Goal: Task Accomplishment & Management: Use online tool/utility

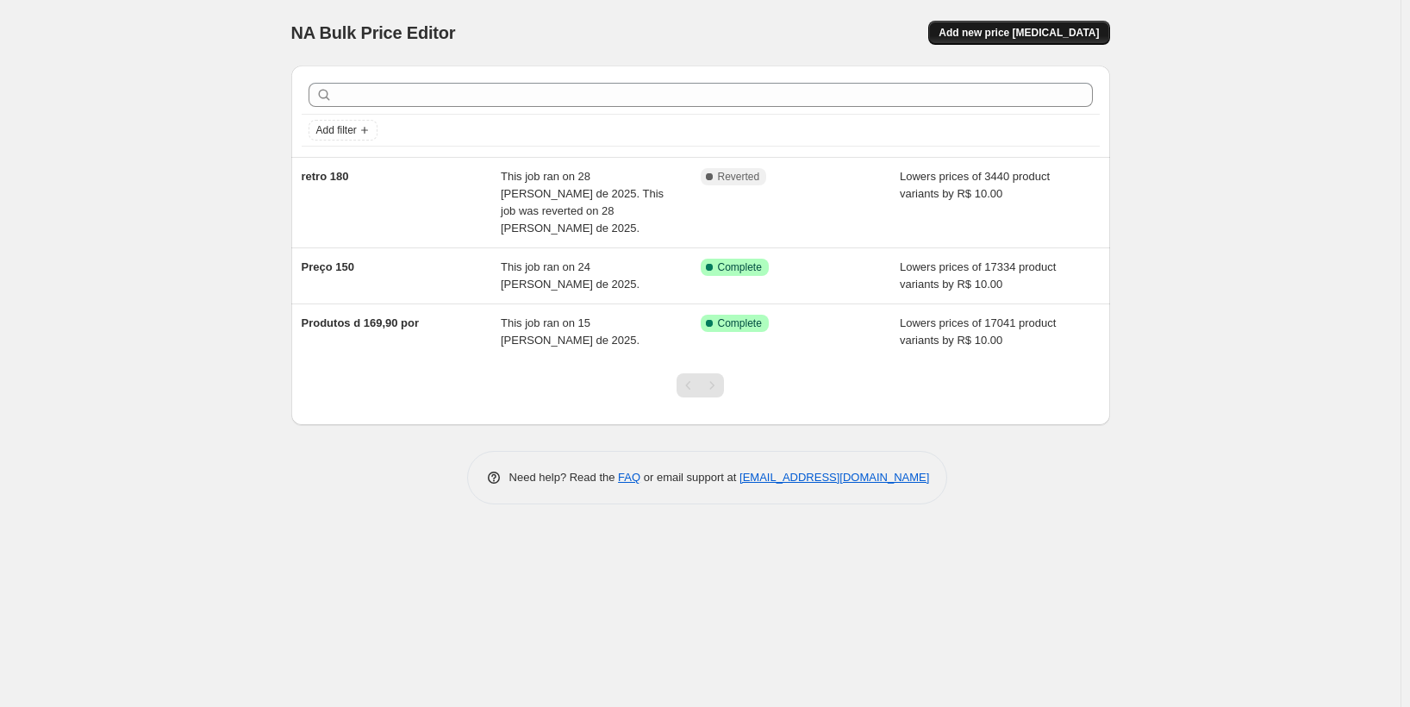
click at [1007, 26] on button "Add new price [MEDICAL_DATA]" at bounding box center [1018, 33] width 181 height 24
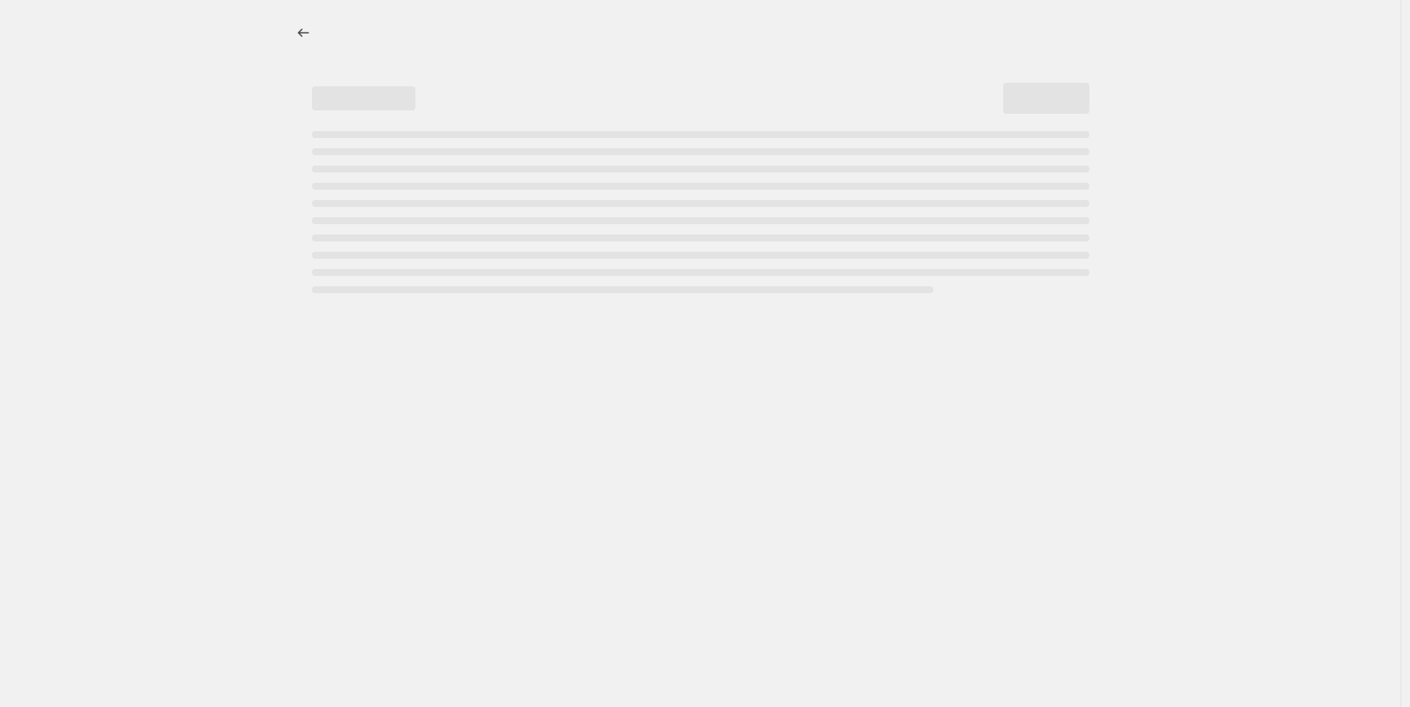
select select "percentage"
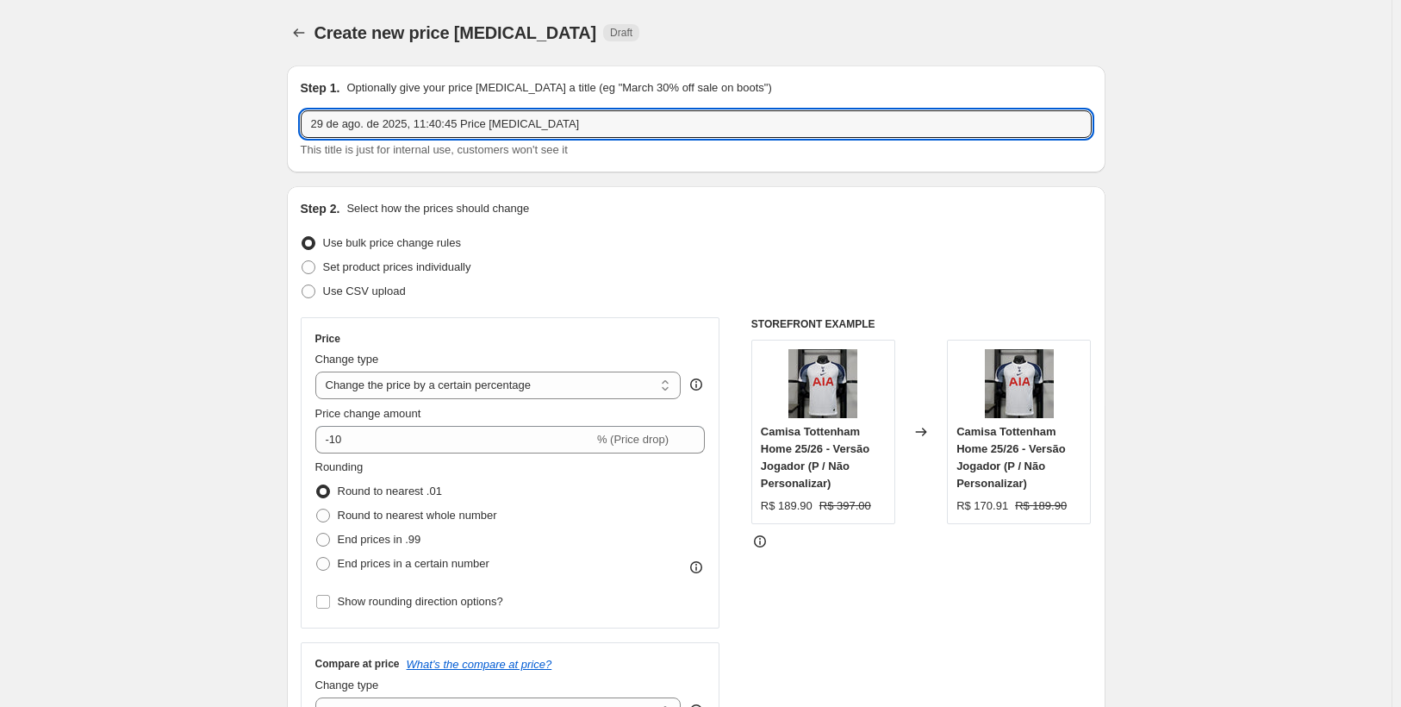
drag, startPoint x: 596, startPoint y: 125, endPoint x: 209, endPoint y: 152, distance: 387.8
type input "jogador 2099,99"
click at [495, 380] on select "Change the price to a certain amount Change the price by a certain amount Chang…" at bounding box center [498, 385] width 366 height 28
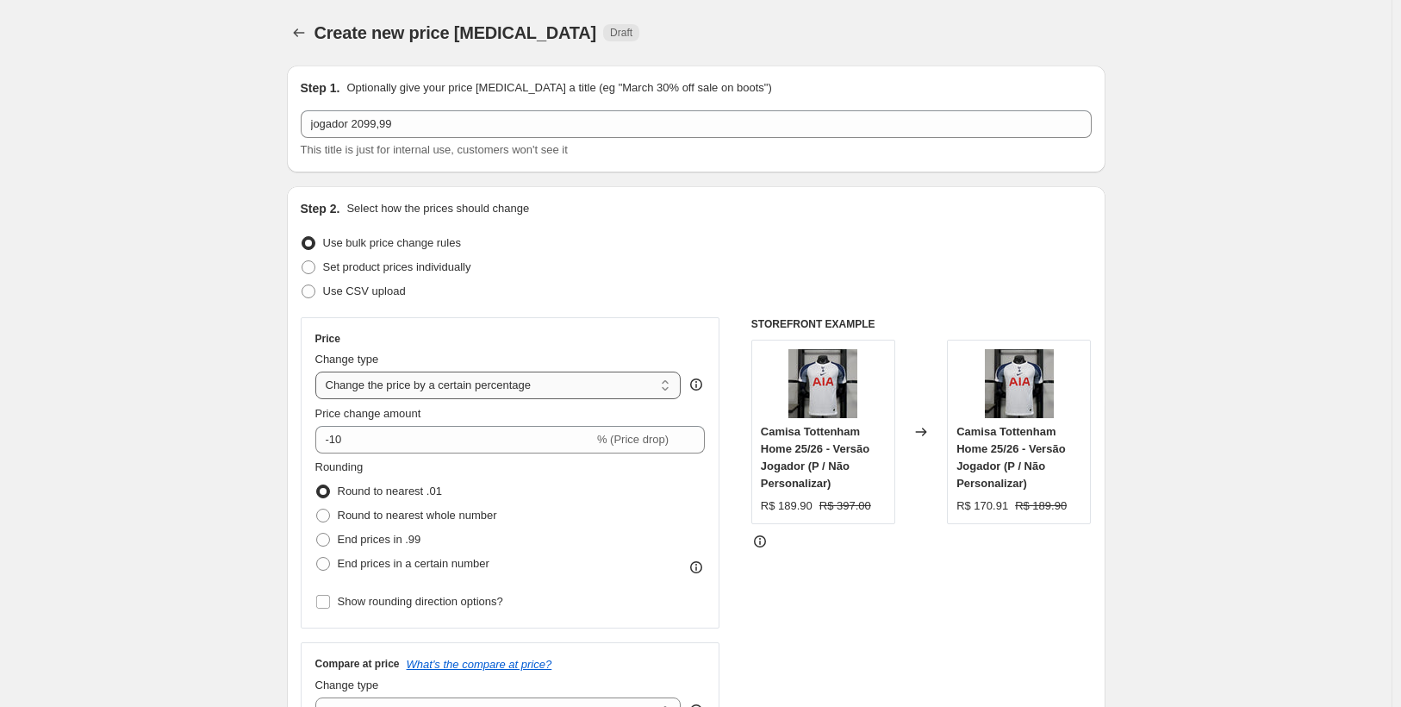
select select "by"
click at [319, 371] on select "Change the price to a certain amount Change the price by a certain amount Chang…" at bounding box center [498, 385] width 366 height 28
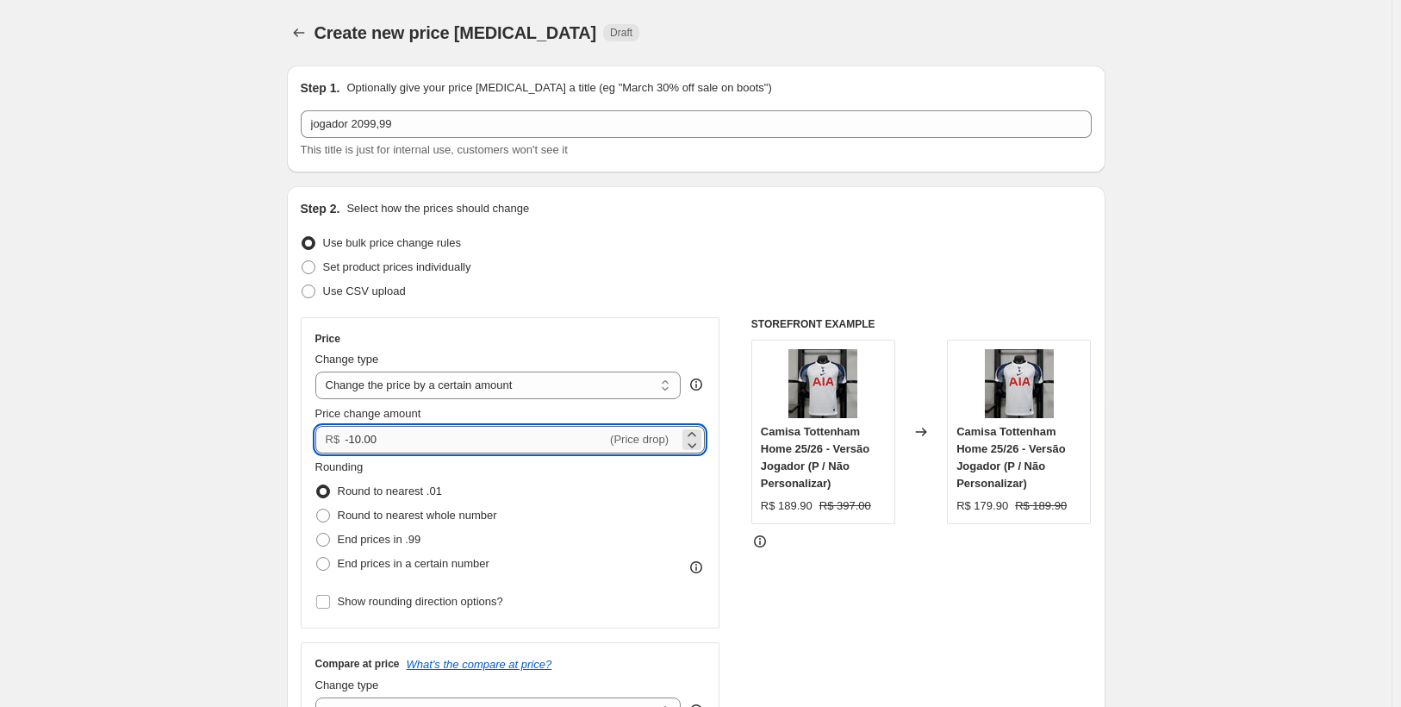
click at [434, 437] on input "-10.00" at bounding box center [476, 440] width 262 height 28
type input "-1"
type input "0.00"
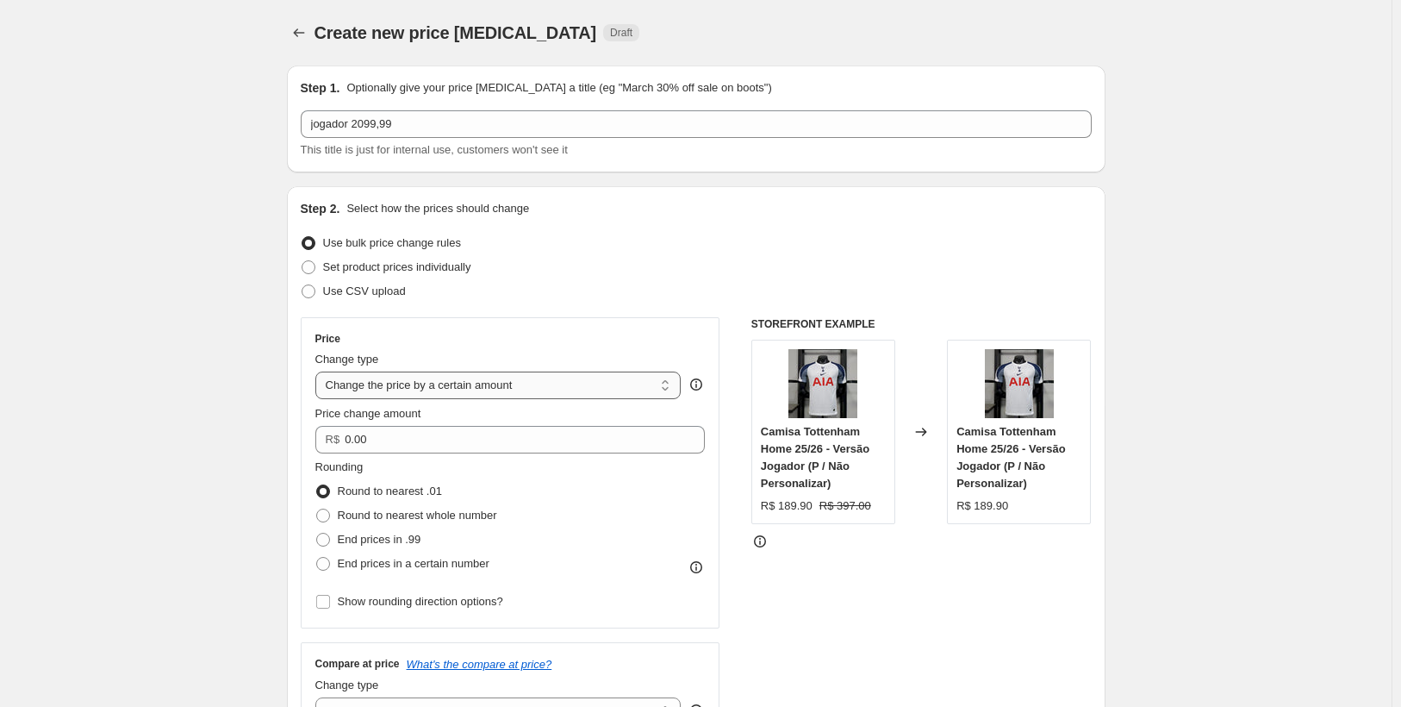
click at [433, 381] on select "Change the price to a certain amount Change the price by a certain amount Chang…" at bounding box center [498, 385] width 366 height 28
select select "to"
click at [319, 371] on select "Change the price to a certain amount Change the price by a certain amount Chang…" at bounding box center [498, 385] width 366 height 28
type input "80.00"
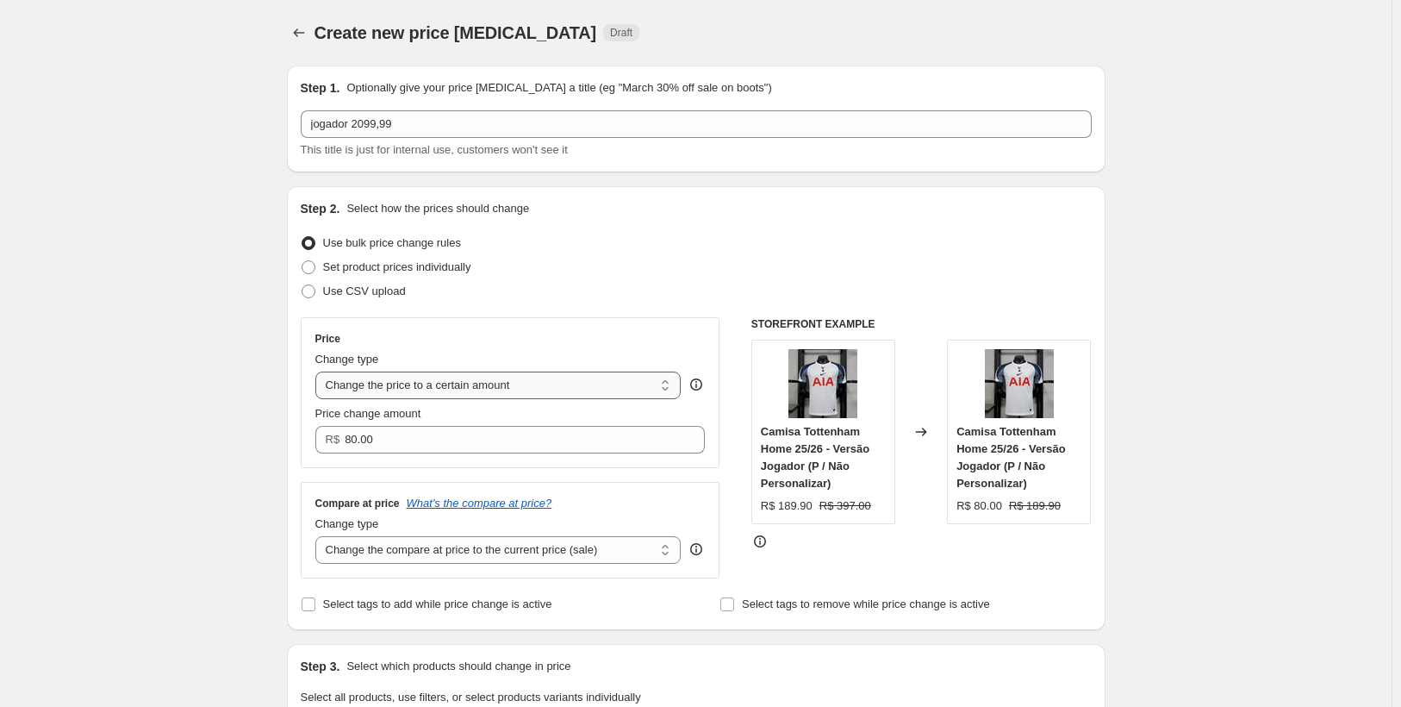
click at [438, 383] on select "Change the price to a certain amount Change the price by a certain amount Chang…" at bounding box center [498, 385] width 366 height 28
select select "by"
click at [319, 371] on select "Change the price to a certain amount Change the price by a certain amount Chang…" at bounding box center [498, 385] width 366 height 28
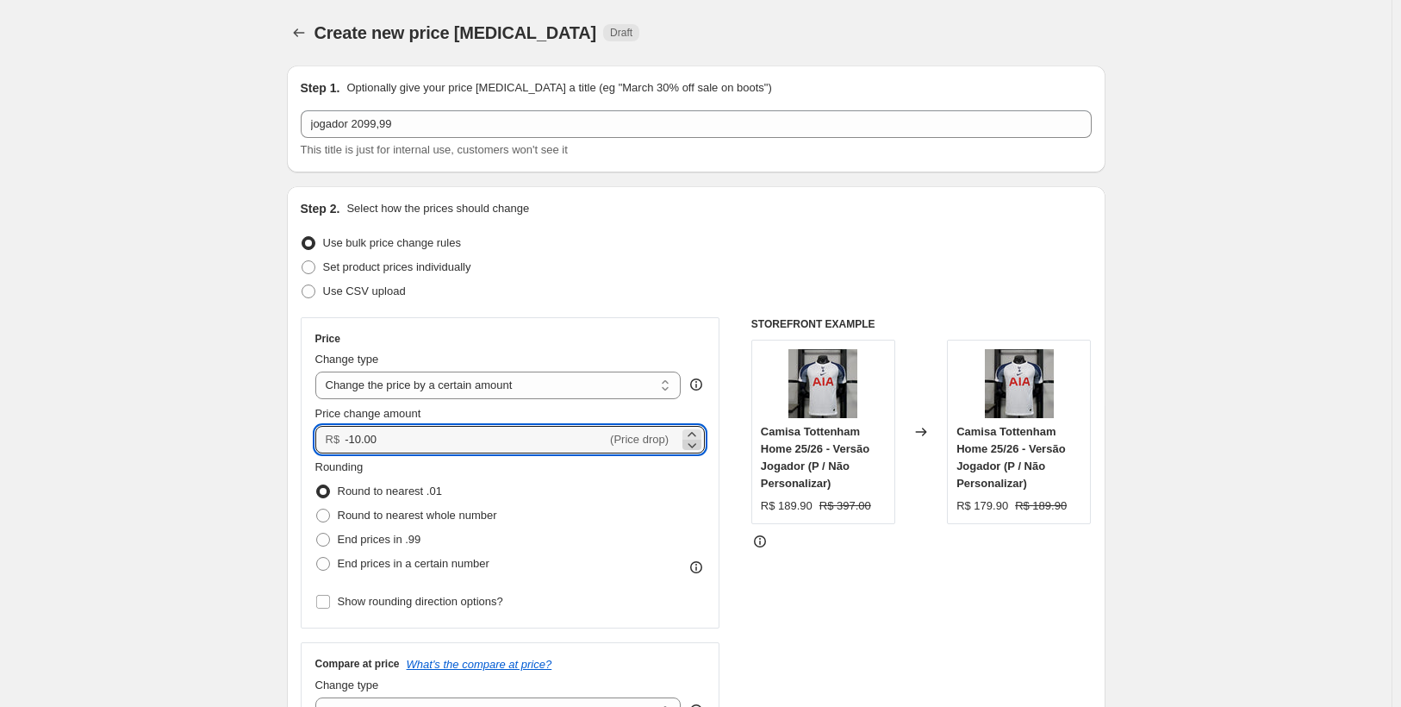
click at [699, 436] on icon at bounding box center [691, 444] width 17 height 17
click at [695, 433] on icon at bounding box center [692, 434] width 8 height 4
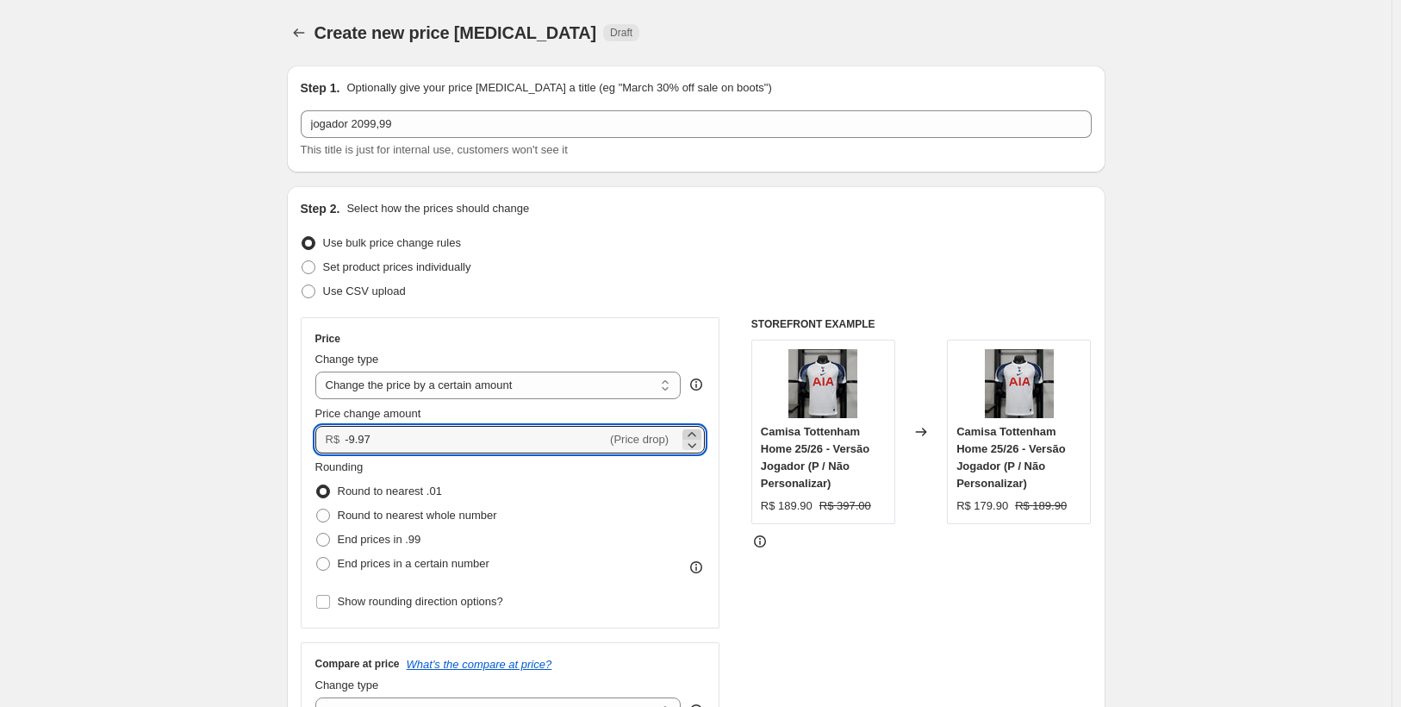
click at [695, 433] on icon at bounding box center [692, 434] width 8 height 4
click at [694, 444] on icon at bounding box center [691, 444] width 17 height 17
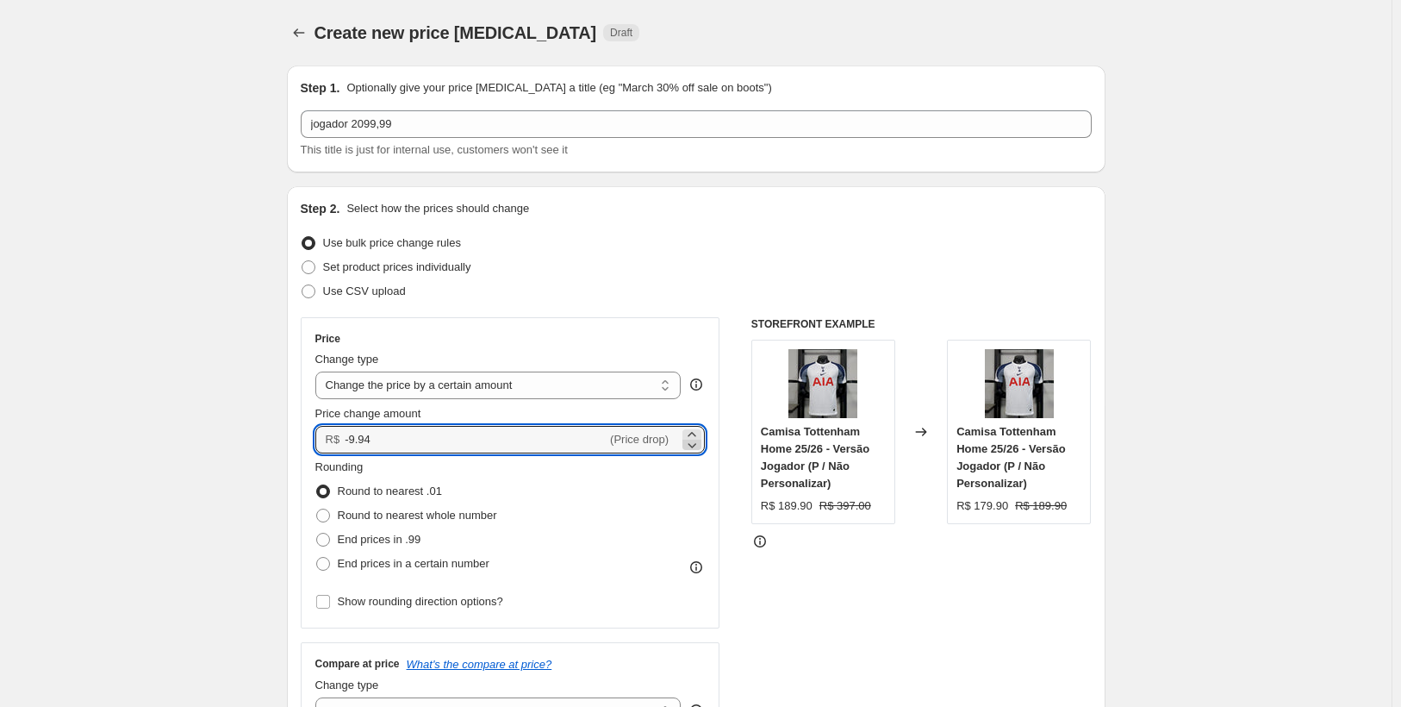
click at [694, 444] on icon at bounding box center [692, 445] width 9 height 5
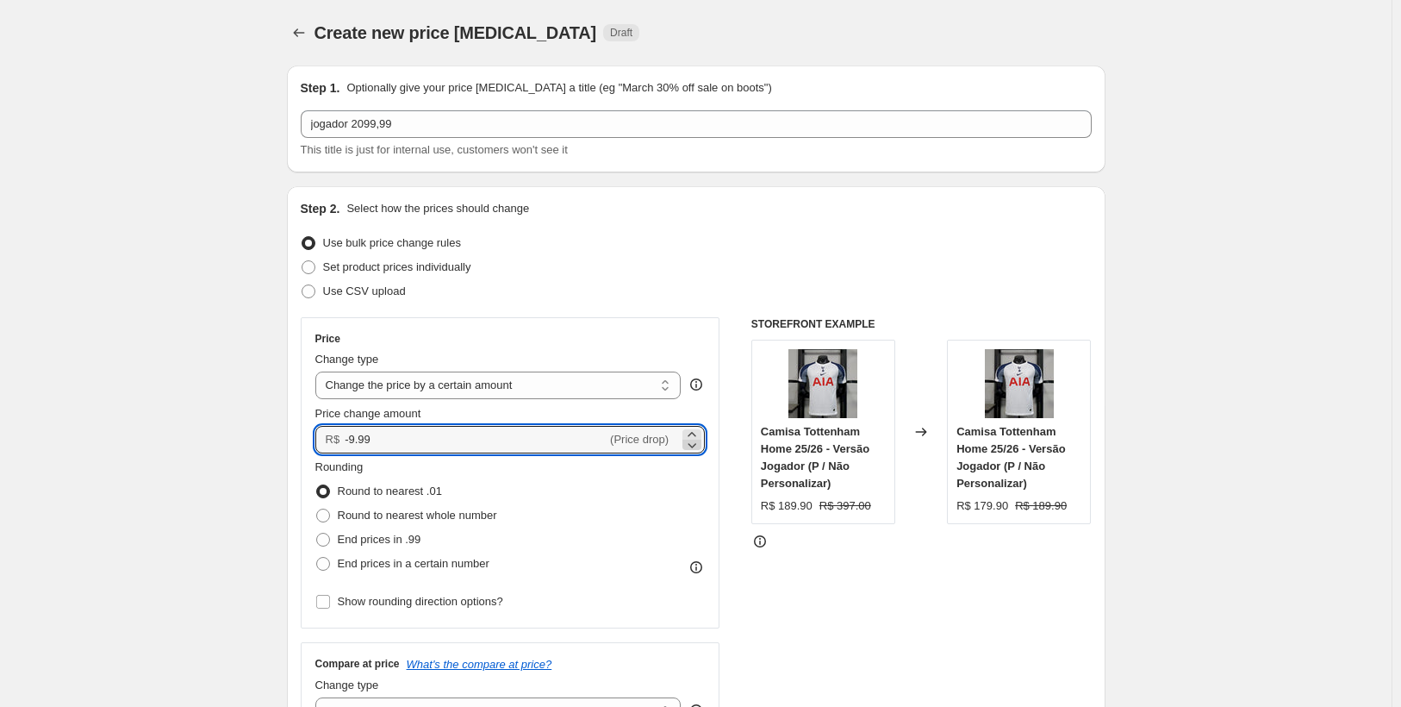
click at [694, 444] on icon at bounding box center [692, 445] width 9 height 5
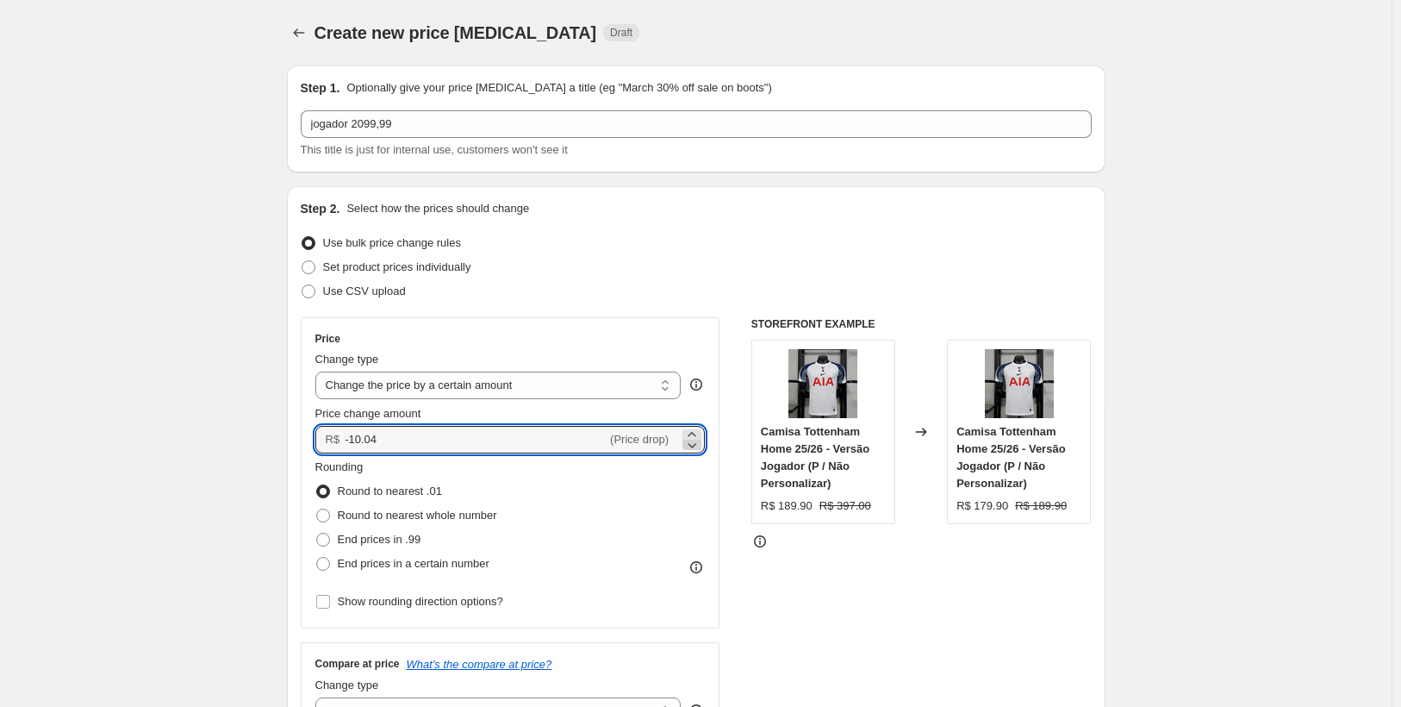
click at [694, 444] on icon at bounding box center [692, 445] width 9 height 5
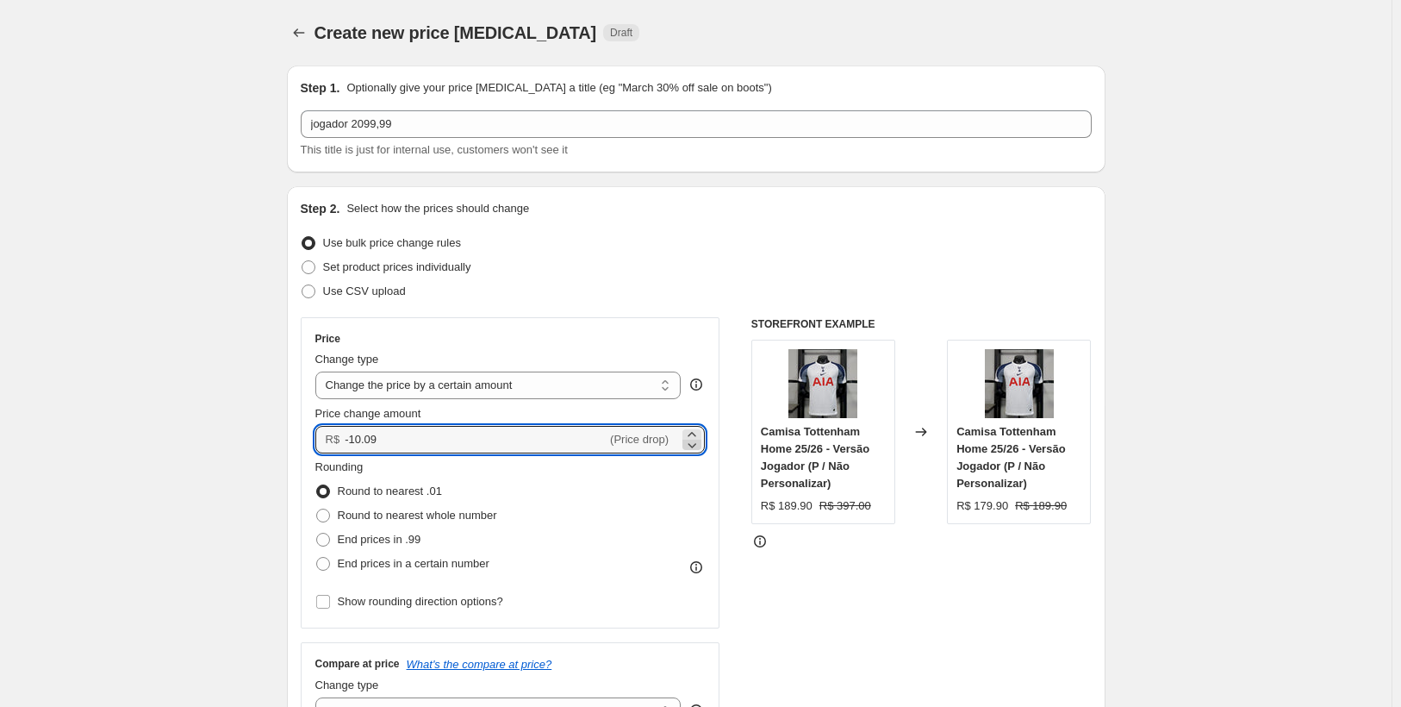
click at [694, 444] on icon at bounding box center [692, 445] width 9 height 5
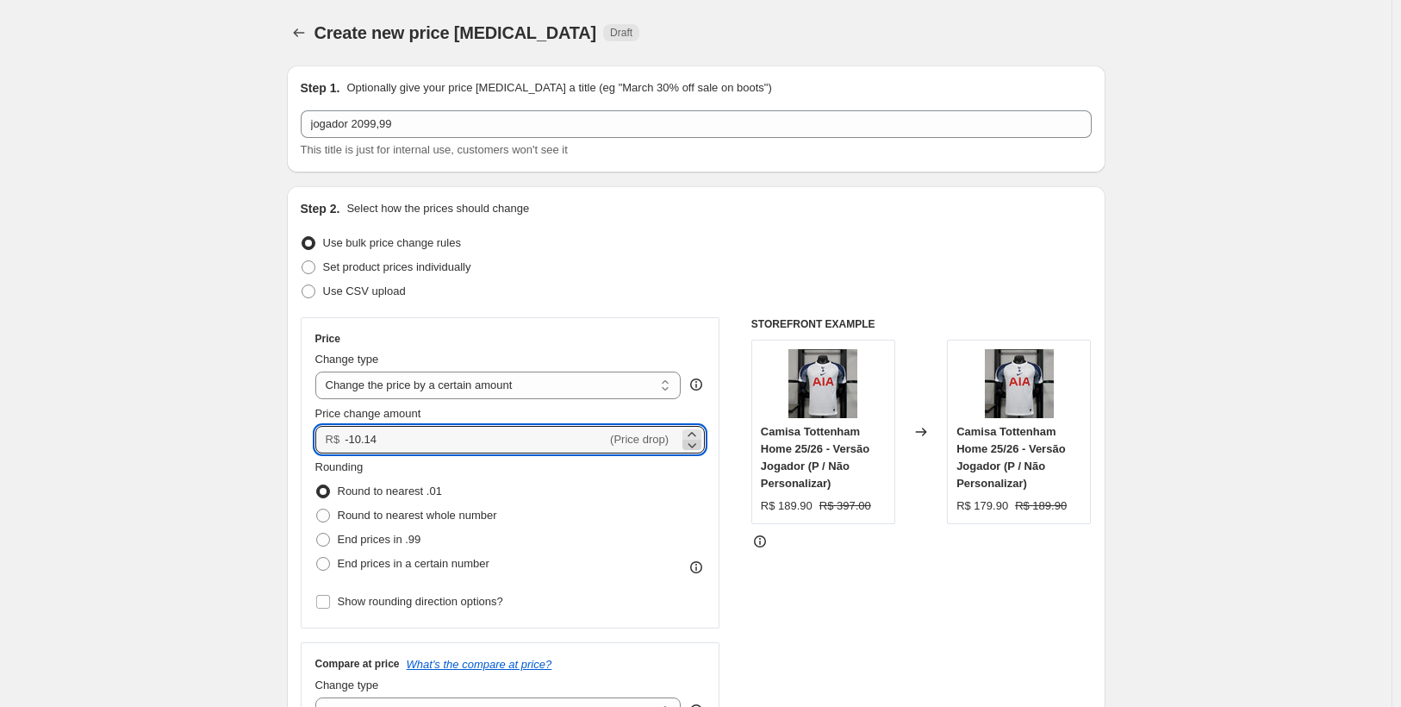
click at [694, 444] on icon at bounding box center [692, 445] width 9 height 5
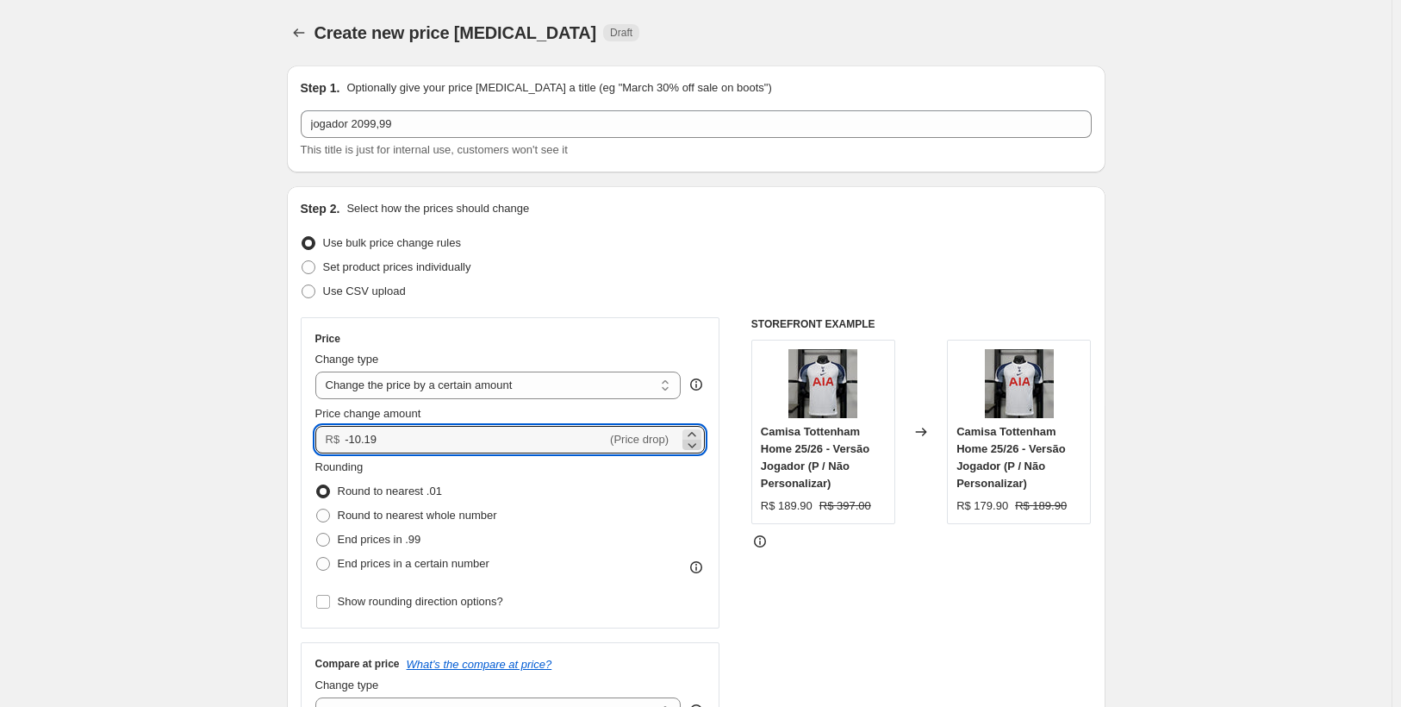
click at [694, 444] on icon at bounding box center [692, 445] width 9 height 5
drag, startPoint x: 569, startPoint y: 427, endPoint x: 404, endPoint y: 433, distance: 164.7
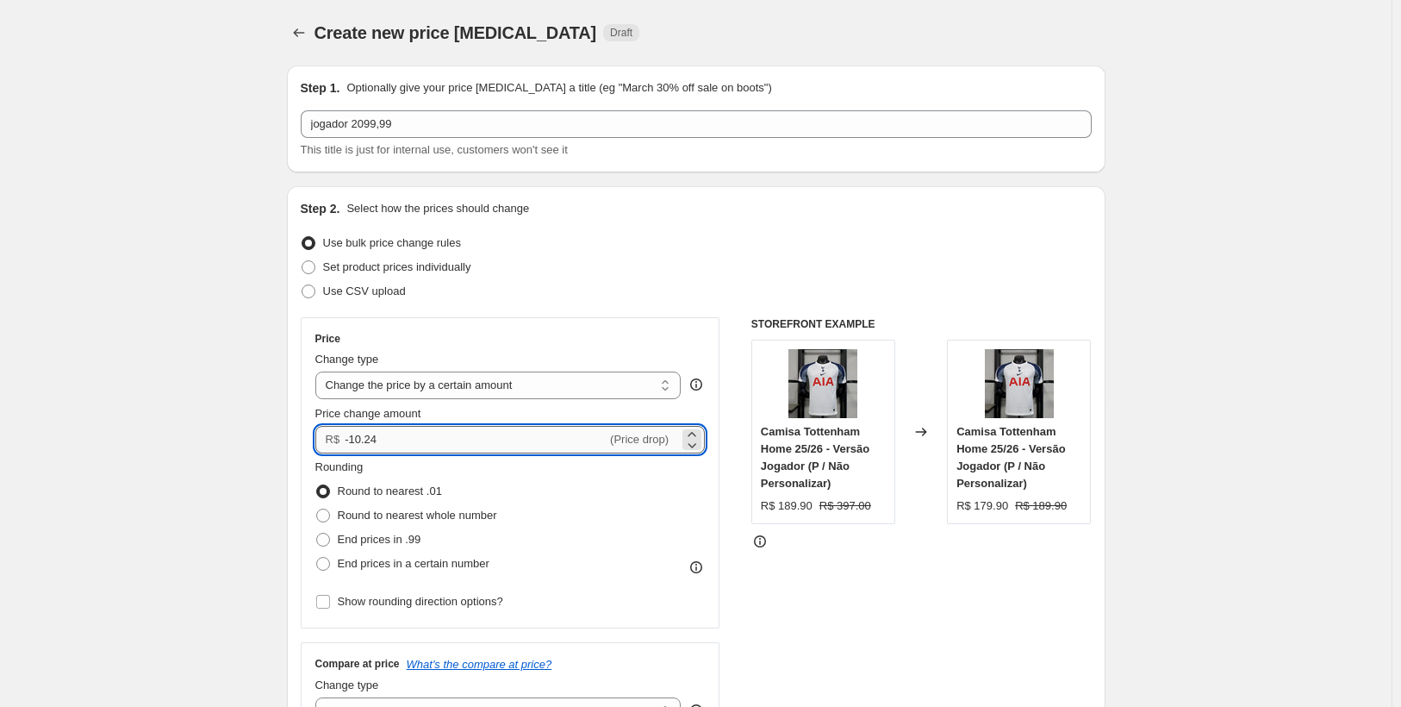
click at [567, 427] on input "-10.24" at bounding box center [476, 440] width 262 height 28
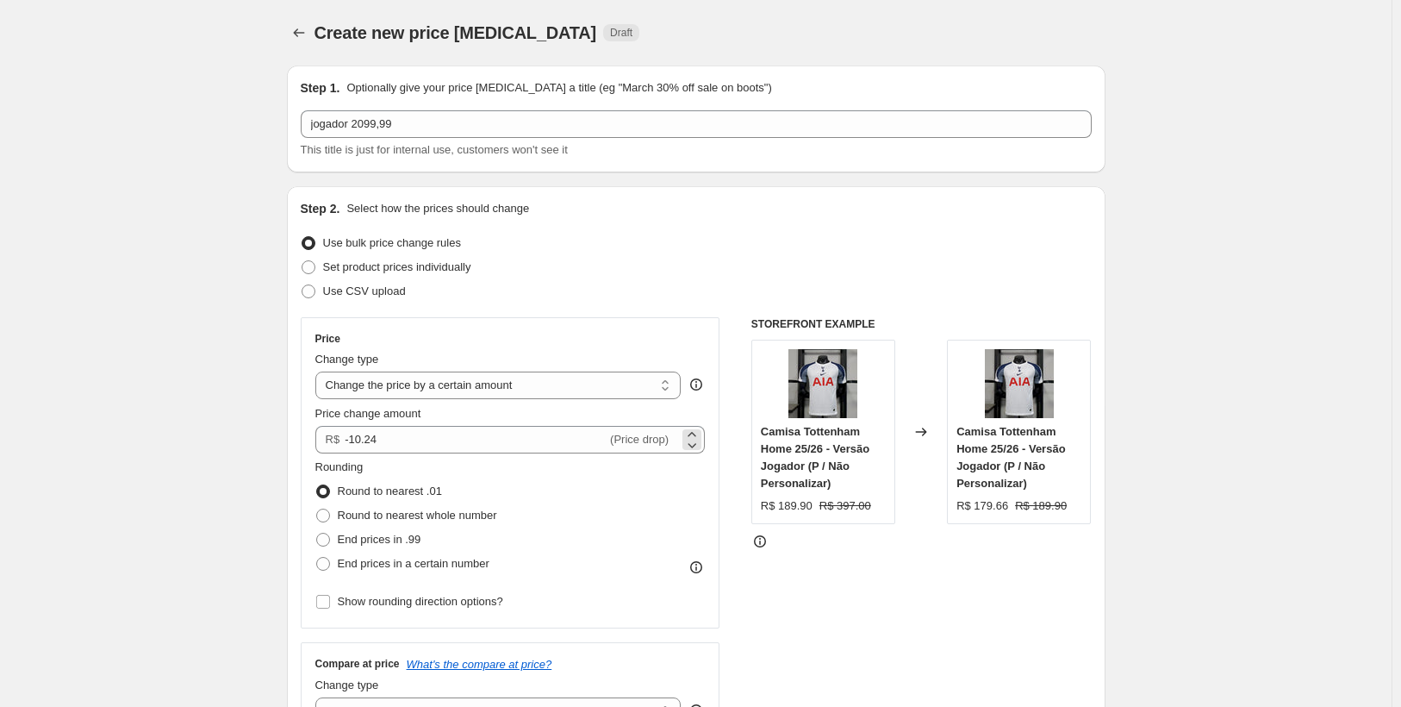
click at [345, 434] on div "R$ -10.24 (Price drop)" at bounding box center [510, 440] width 390 height 28
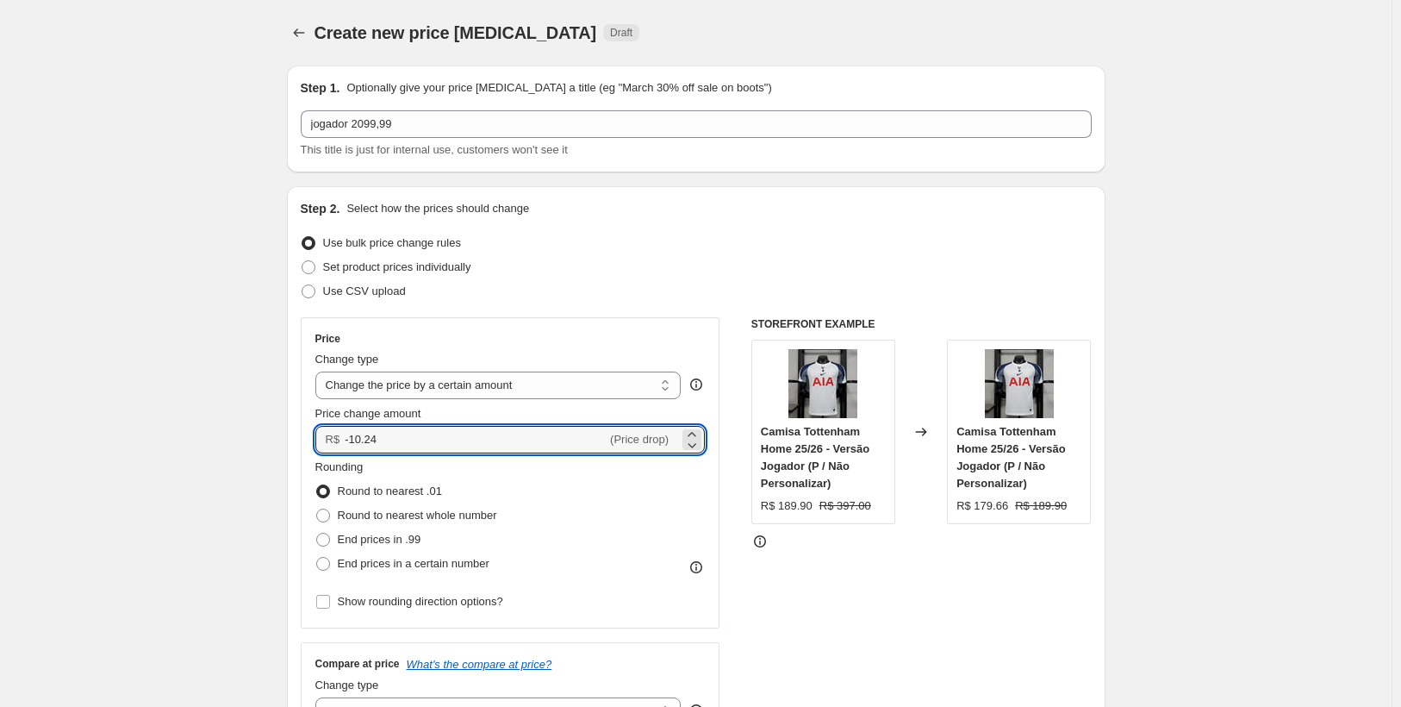
click at [639, 437] on span "(Price drop)" at bounding box center [639, 439] width 59 height 13
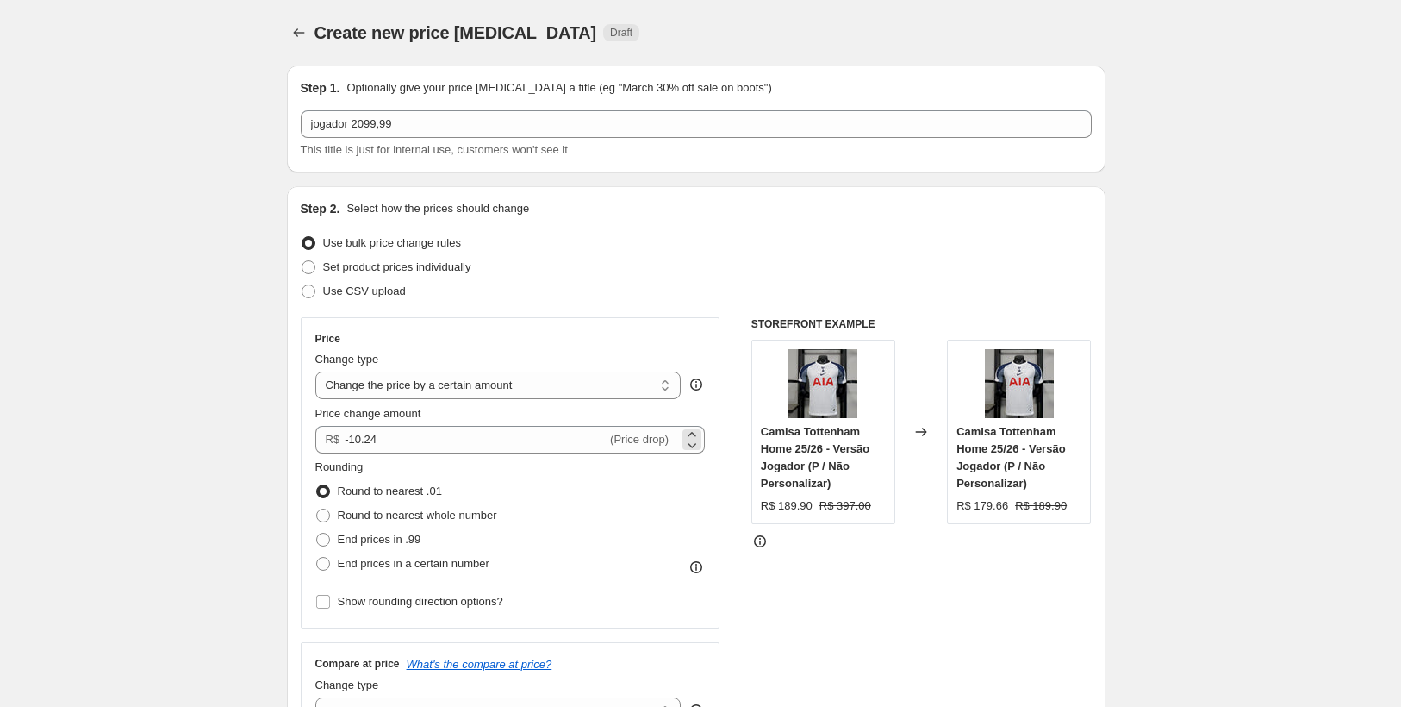
click at [654, 438] on span "(Price drop)" at bounding box center [639, 439] width 59 height 13
click at [656, 438] on span "(Price drop)" at bounding box center [639, 439] width 59 height 13
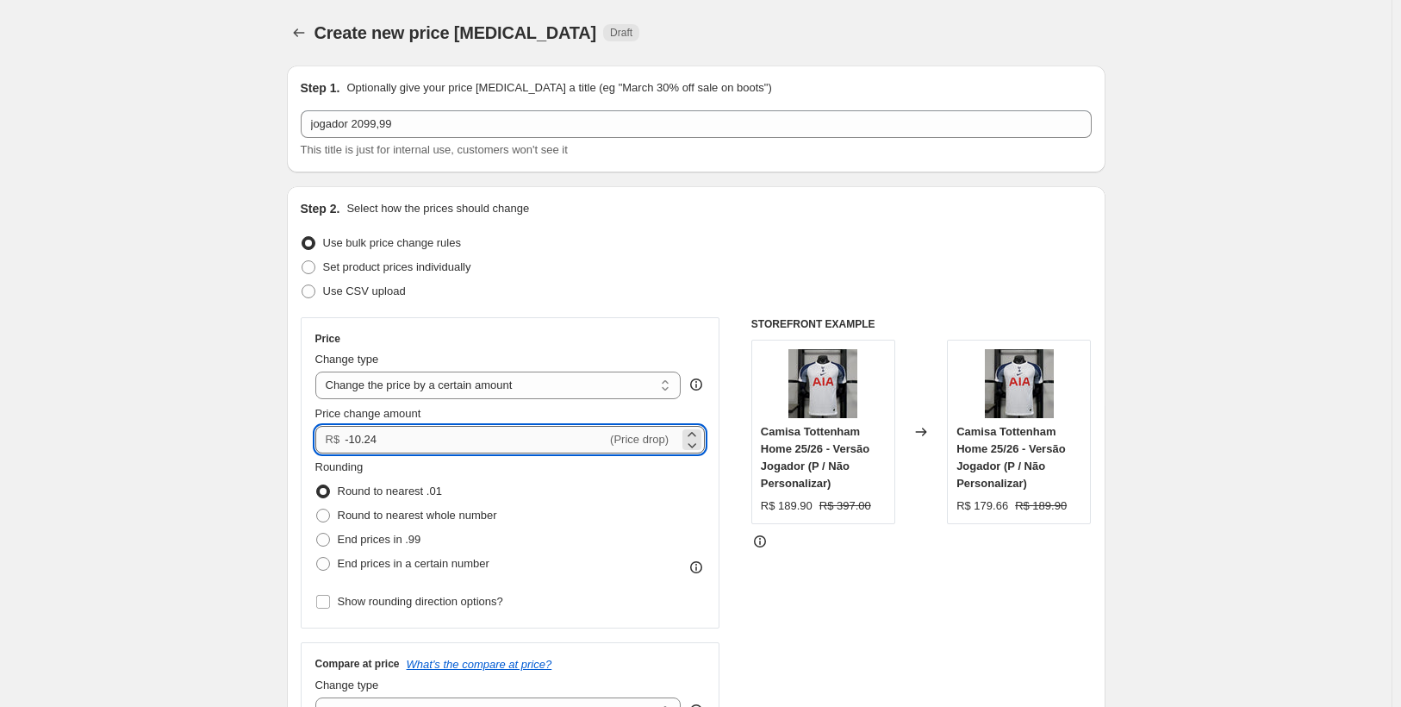
click at [580, 436] on input "-10.24" at bounding box center [476, 440] width 262 height 28
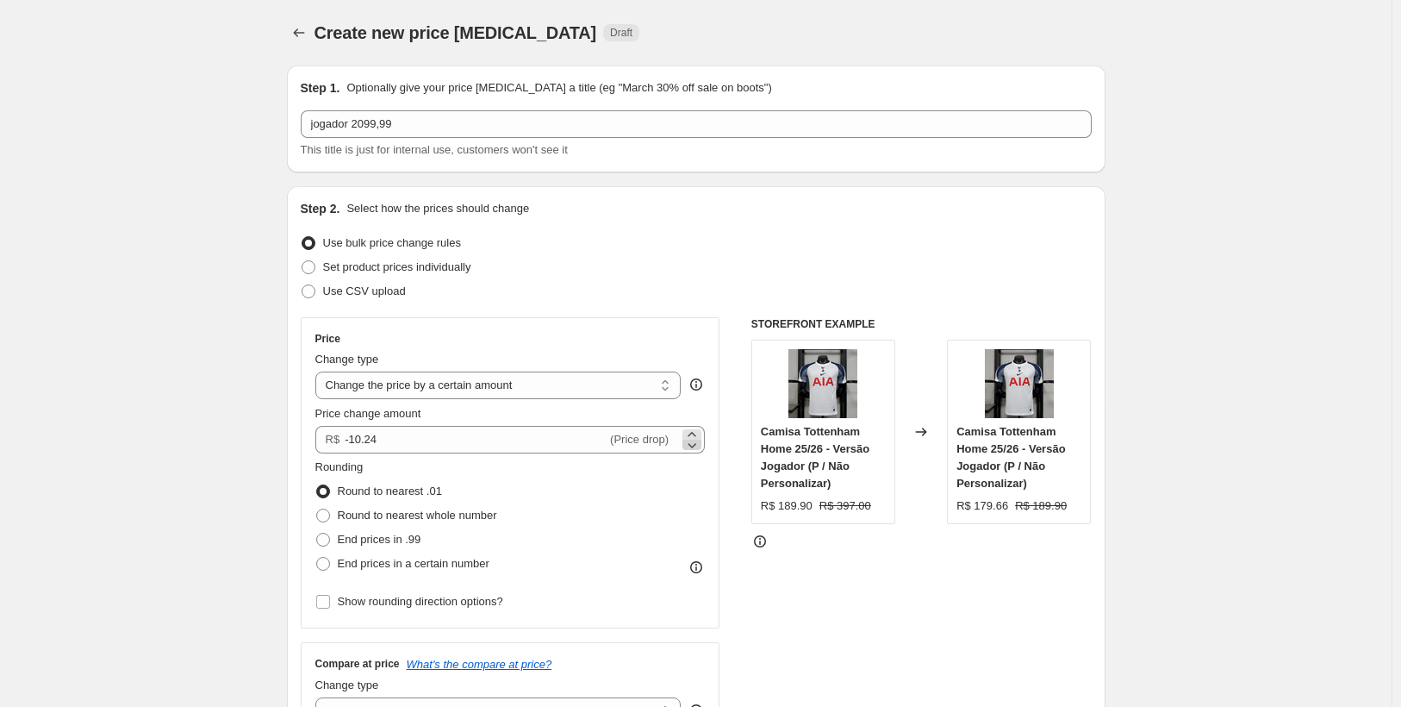
drag, startPoint x: 655, startPoint y: 444, endPoint x: 701, endPoint y: 444, distance: 45.7
click at [657, 444] on span "(Price drop)" at bounding box center [639, 439] width 59 height 13
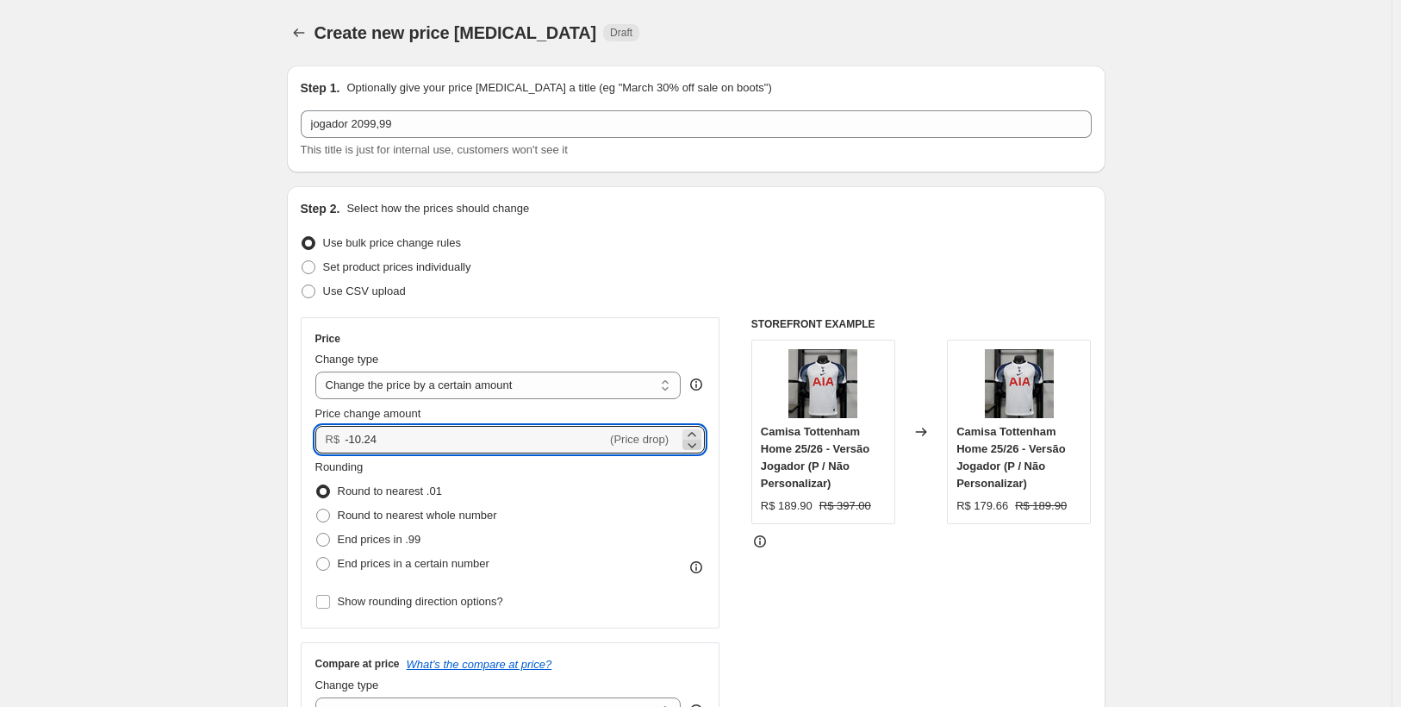
click at [695, 447] on icon at bounding box center [691, 444] width 17 height 17
click at [414, 445] on input "-10.29" at bounding box center [476, 440] width 262 height 28
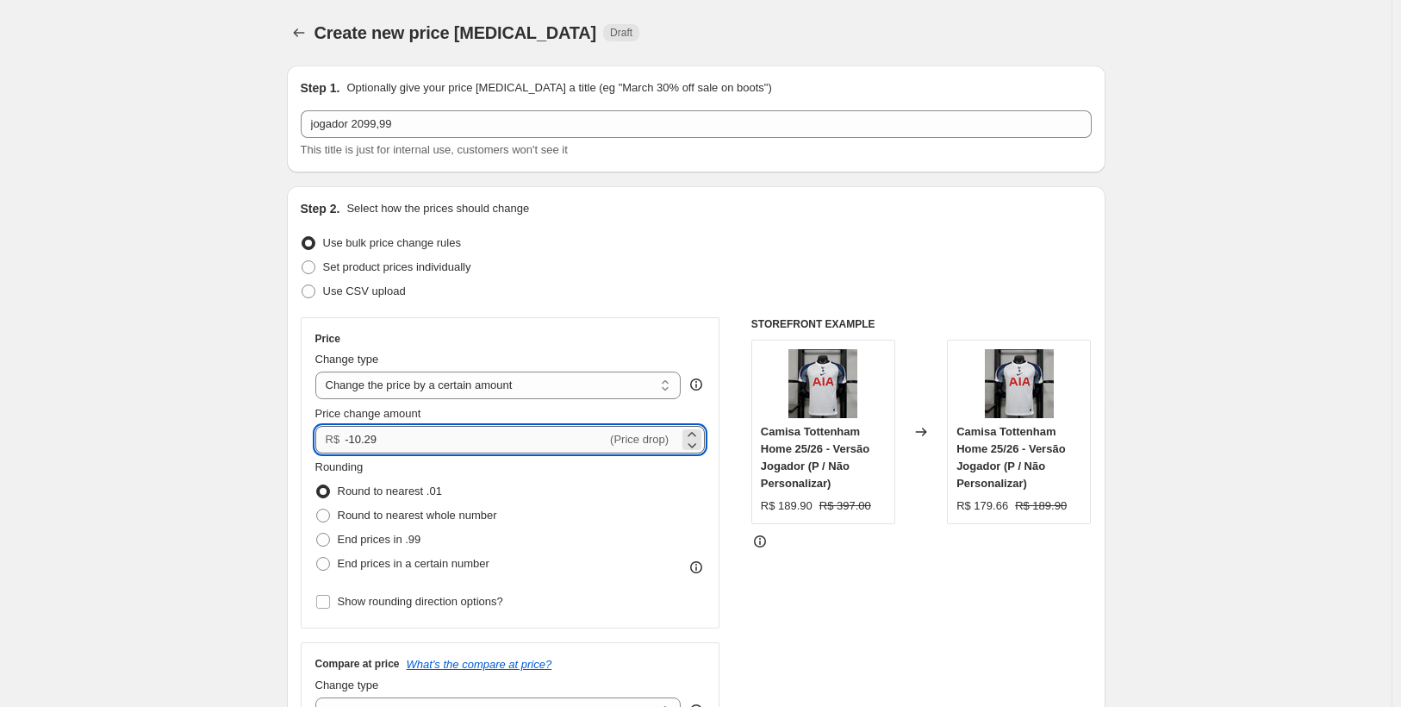
click at [414, 444] on input "-10.29" at bounding box center [476, 440] width 262 height 28
type input "-1"
type input "20.00"
click at [328, 536] on span at bounding box center [323, 540] width 14 height 14
click at [317, 533] on input "End prices in .99" at bounding box center [316, 533] width 1 height 1
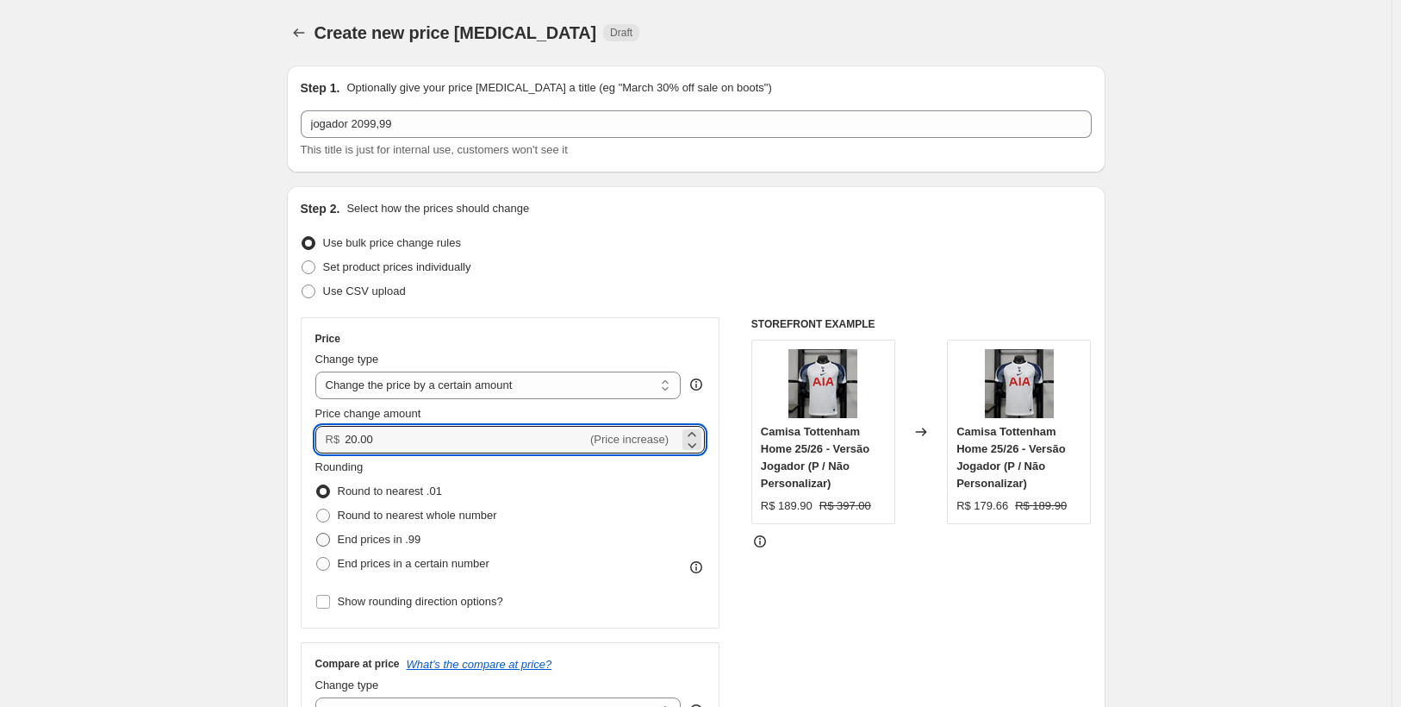
radio input "true"
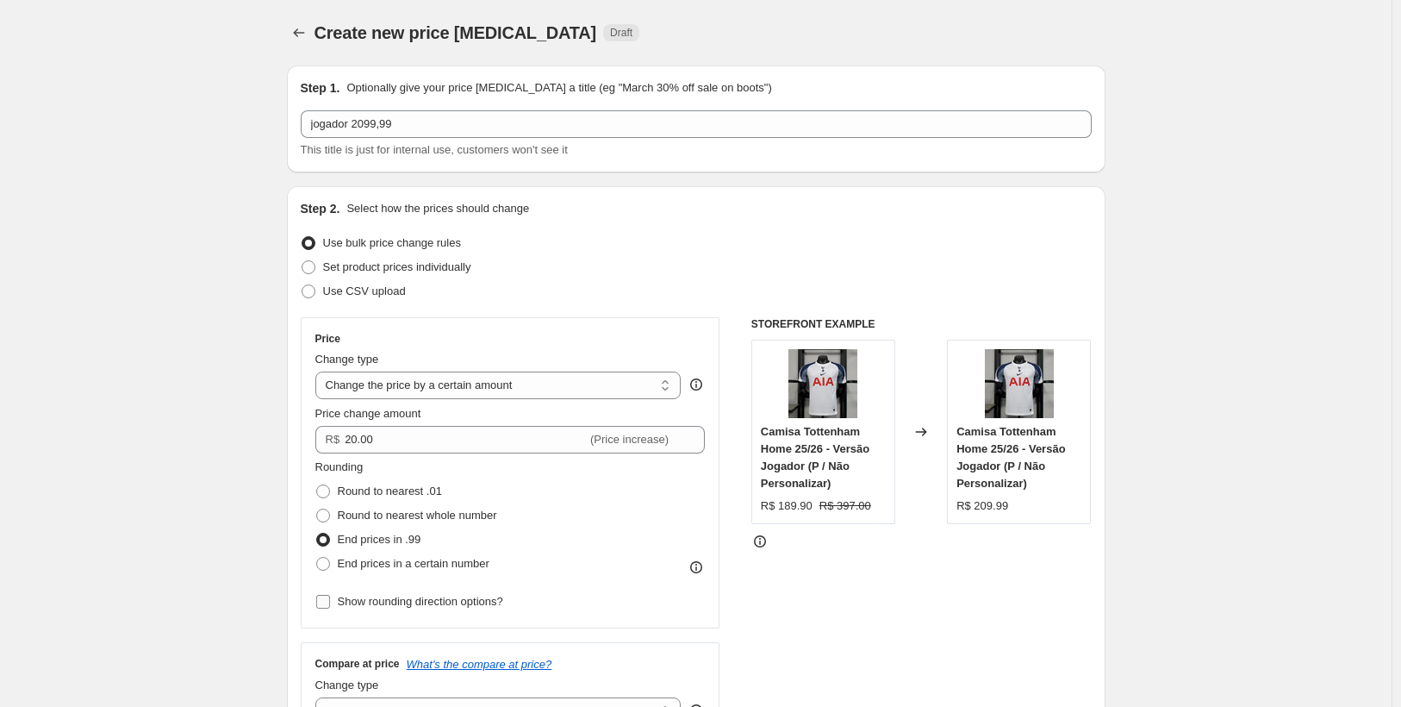
click at [327, 601] on input "Show rounding direction options?" at bounding box center [323, 602] width 14 height 14
checkbox input "true"
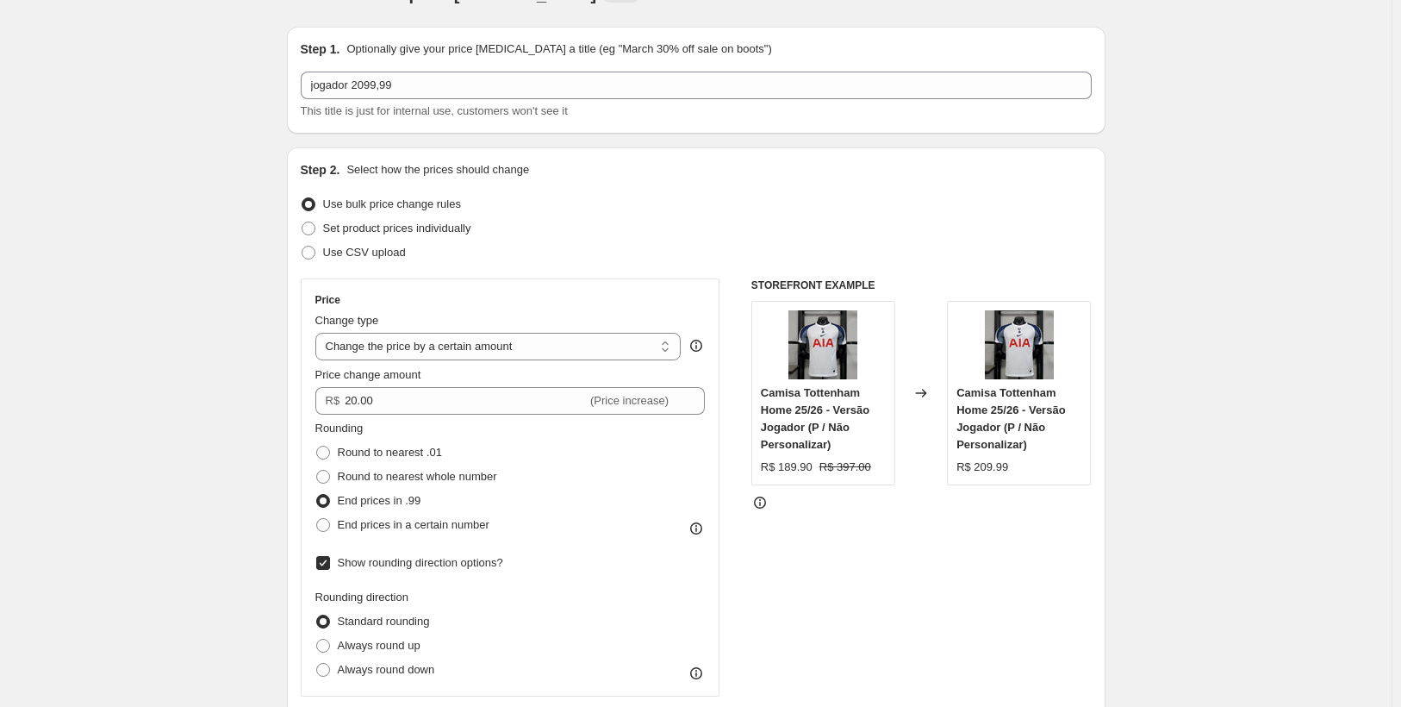
scroll to position [86, 0]
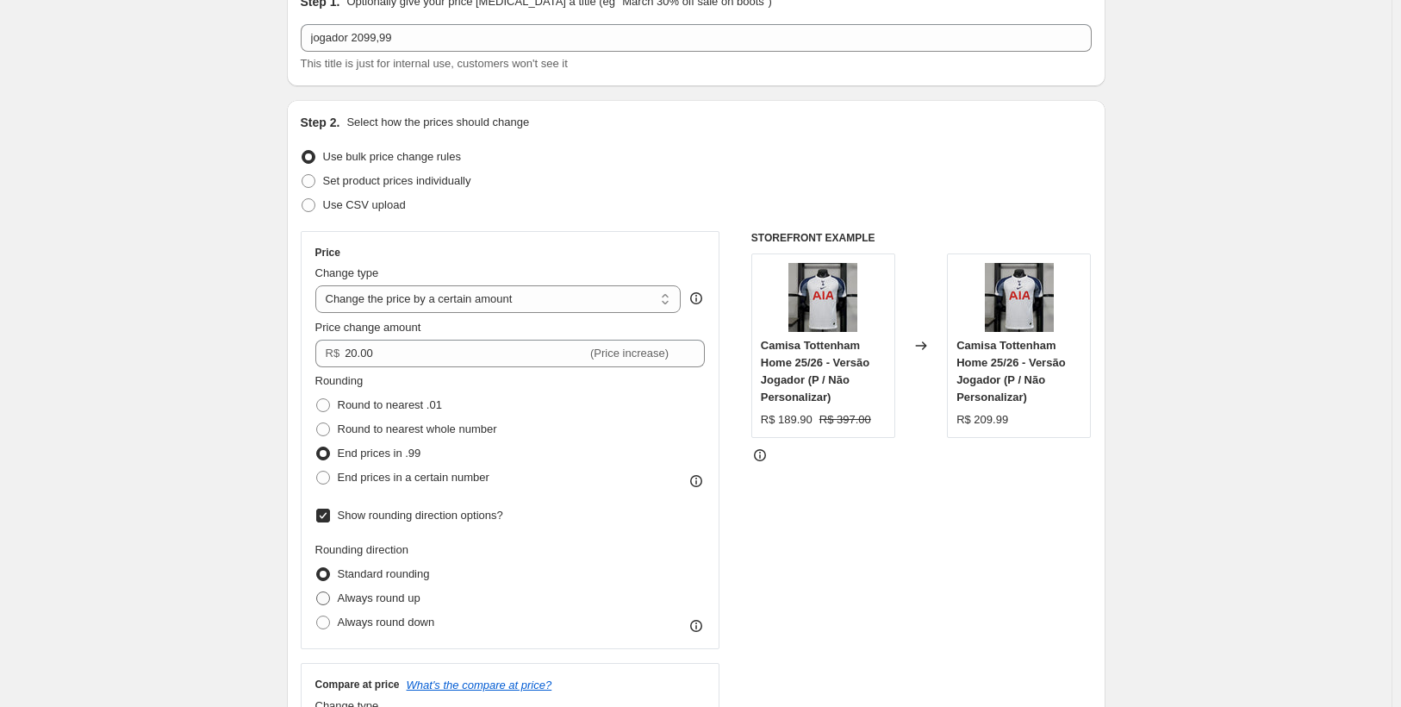
click at [324, 600] on span at bounding box center [323, 598] width 14 height 14
click at [317, 592] on input "Always round up" at bounding box center [316, 591] width 1 height 1
radio input "true"
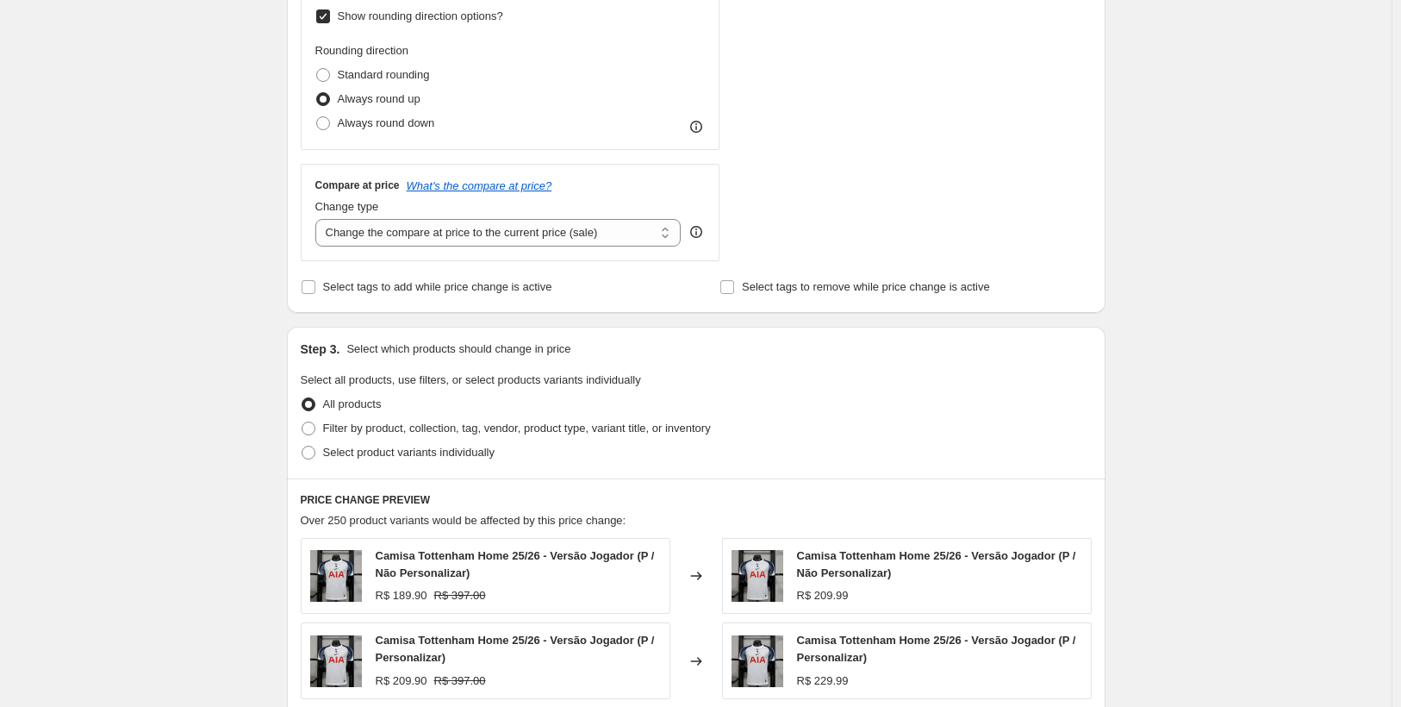
scroll to position [603, 0]
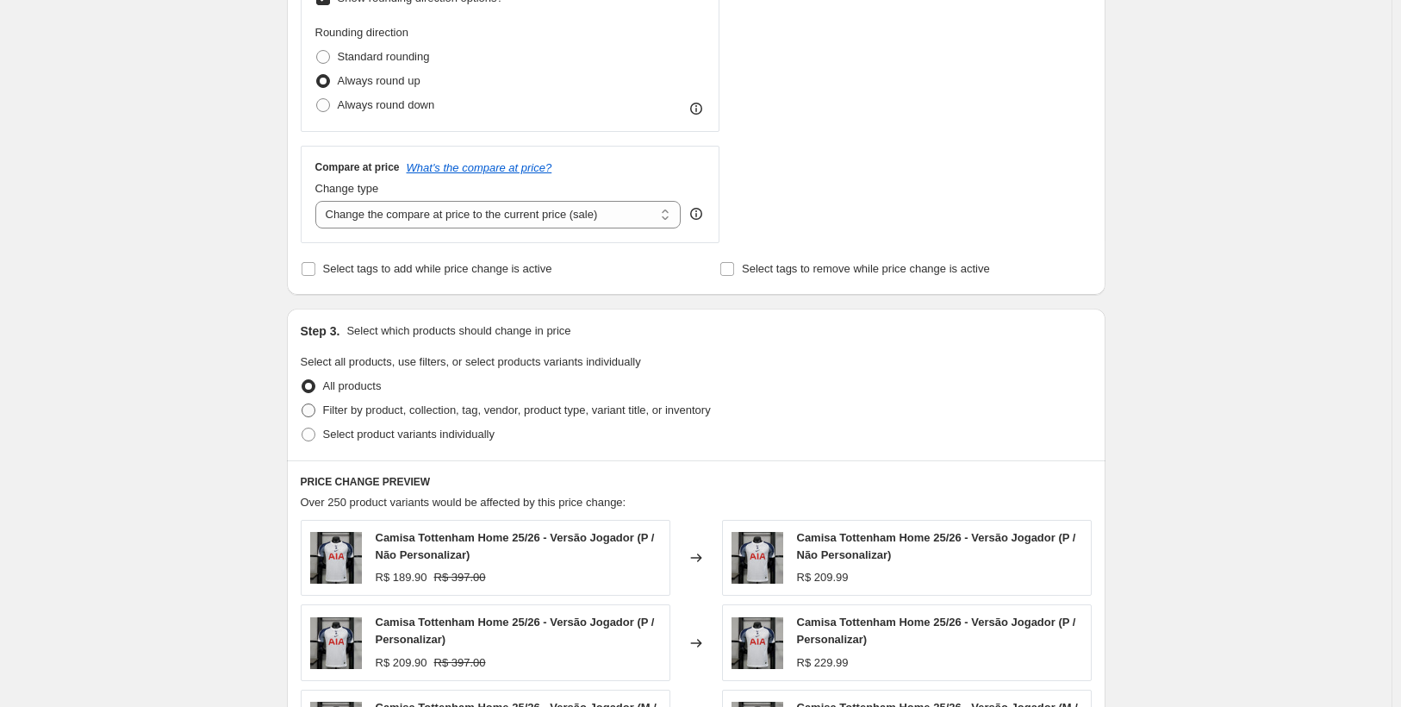
click at [315, 409] on span at bounding box center [309, 410] width 14 height 14
click at [302, 404] on input "Filter by product, collection, tag, vendor, product type, variant title, or inv…" at bounding box center [302, 403] width 1 height 1
radio input "true"
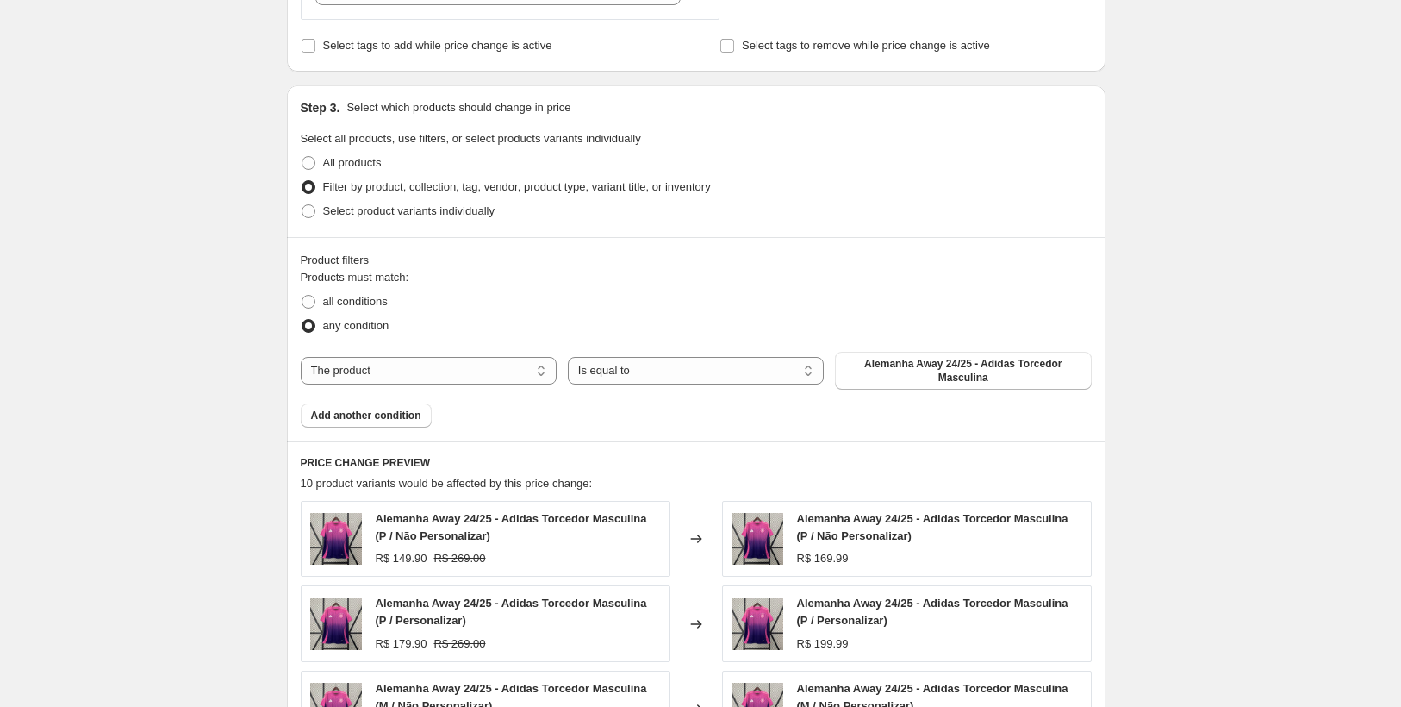
scroll to position [862, 0]
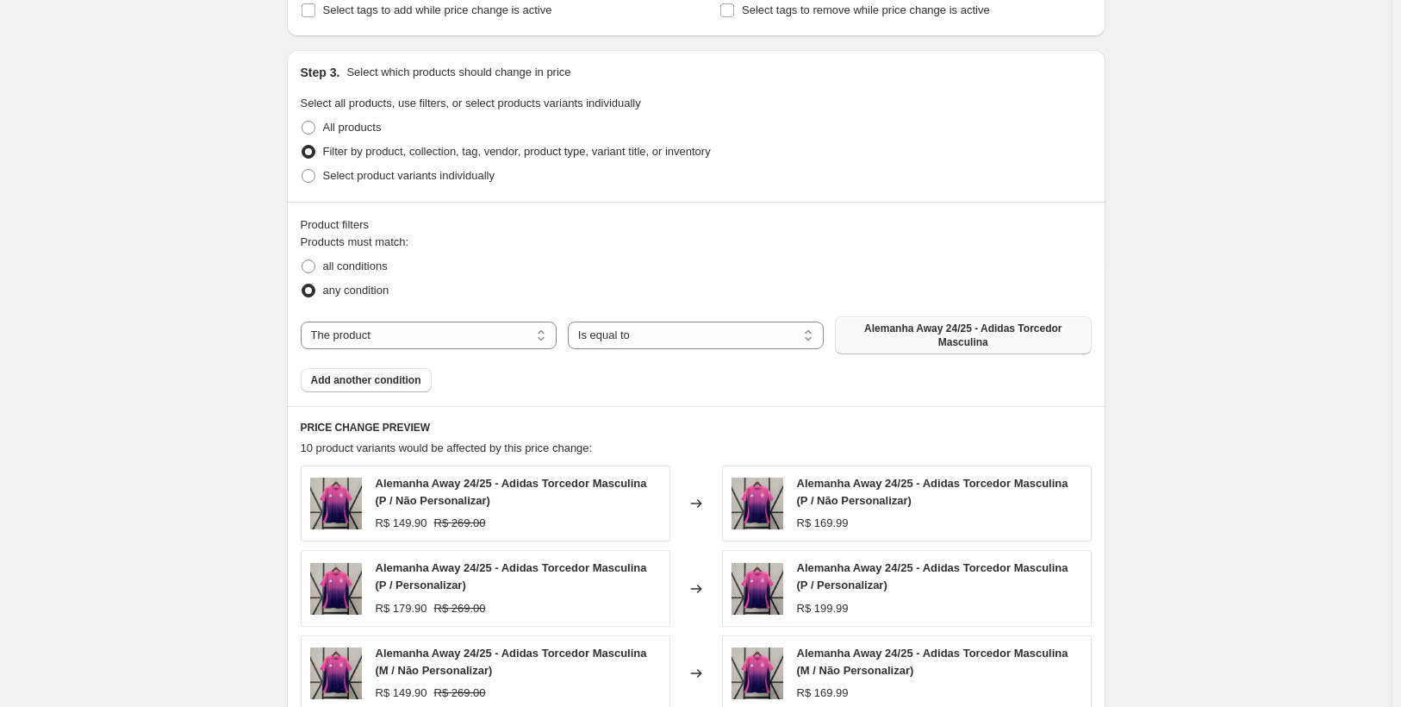
click at [990, 340] on span "Alemanha Away 24/25 - Adidas Torcedor Masculina" at bounding box center [962, 335] width 235 height 28
click at [400, 384] on span "Add another condition" at bounding box center [366, 380] width 110 height 14
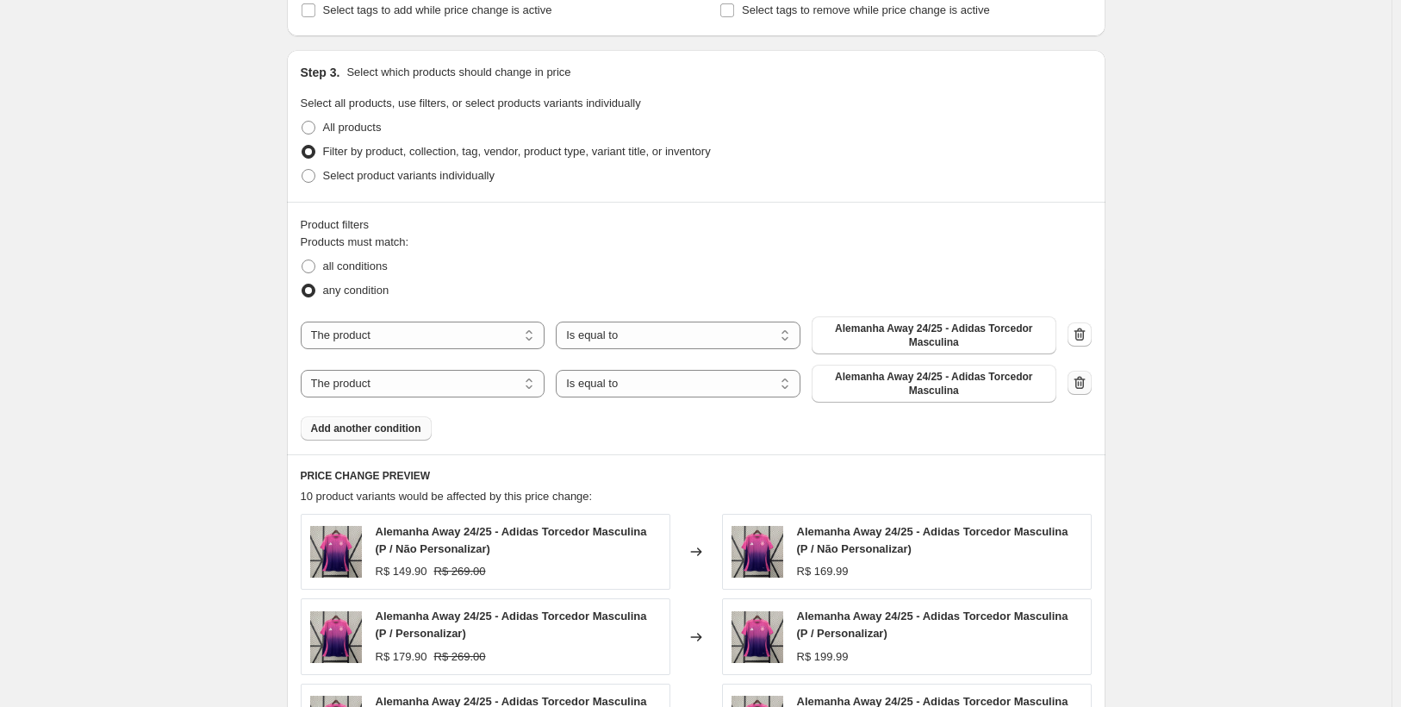
click at [1079, 378] on icon "button" at bounding box center [1079, 382] width 17 height 17
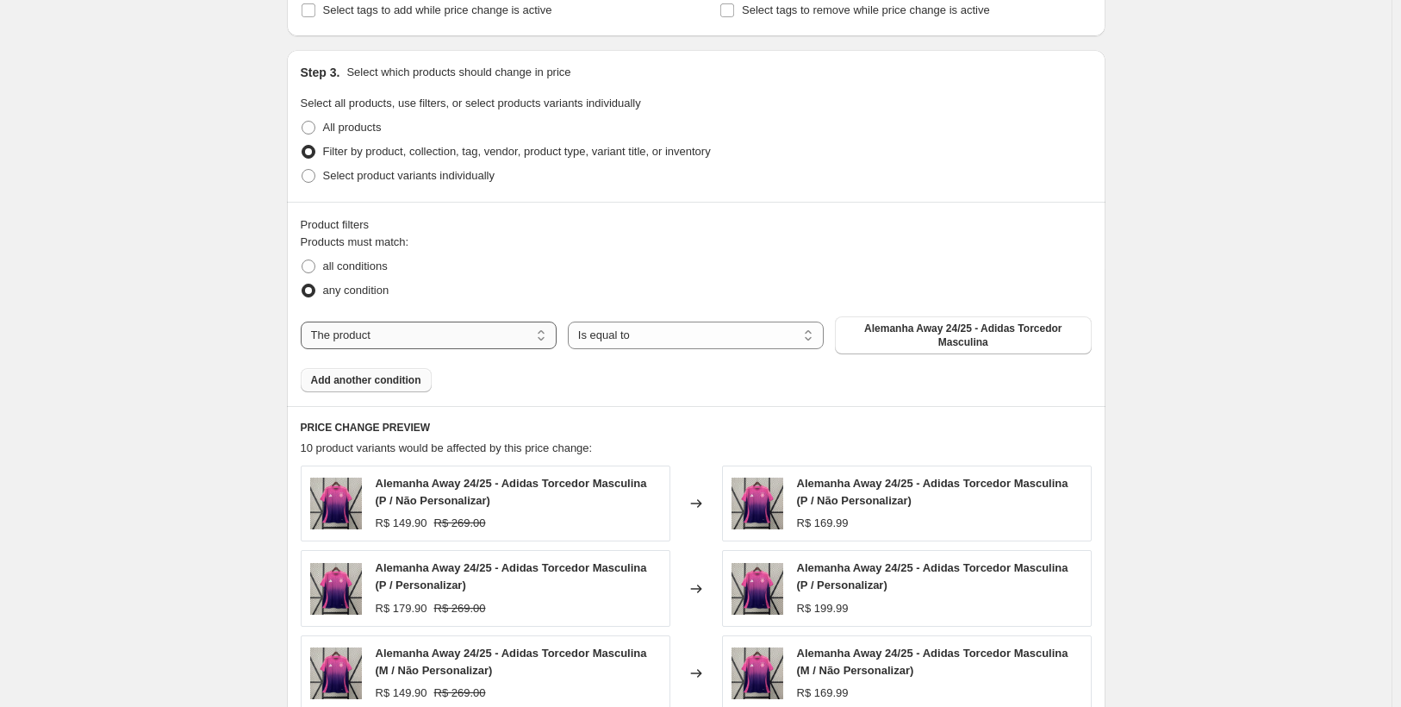
click at [351, 339] on select "The product The product's collection The product's tag The product's vendor The…" at bounding box center [429, 335] width 256 height 28
select select "collection"
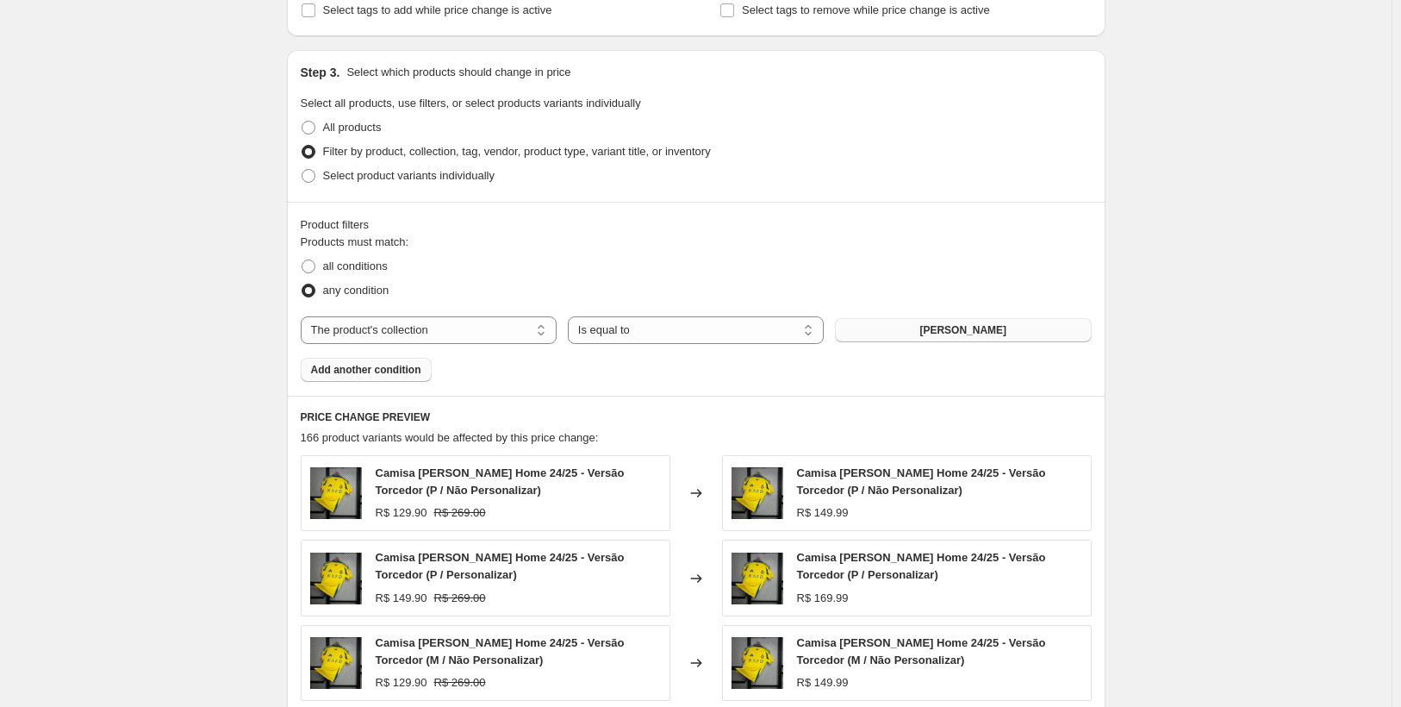
click at [946, 332] on span "[PERSON_NAME]" at bounding box center [962, 330] width 87 height 14
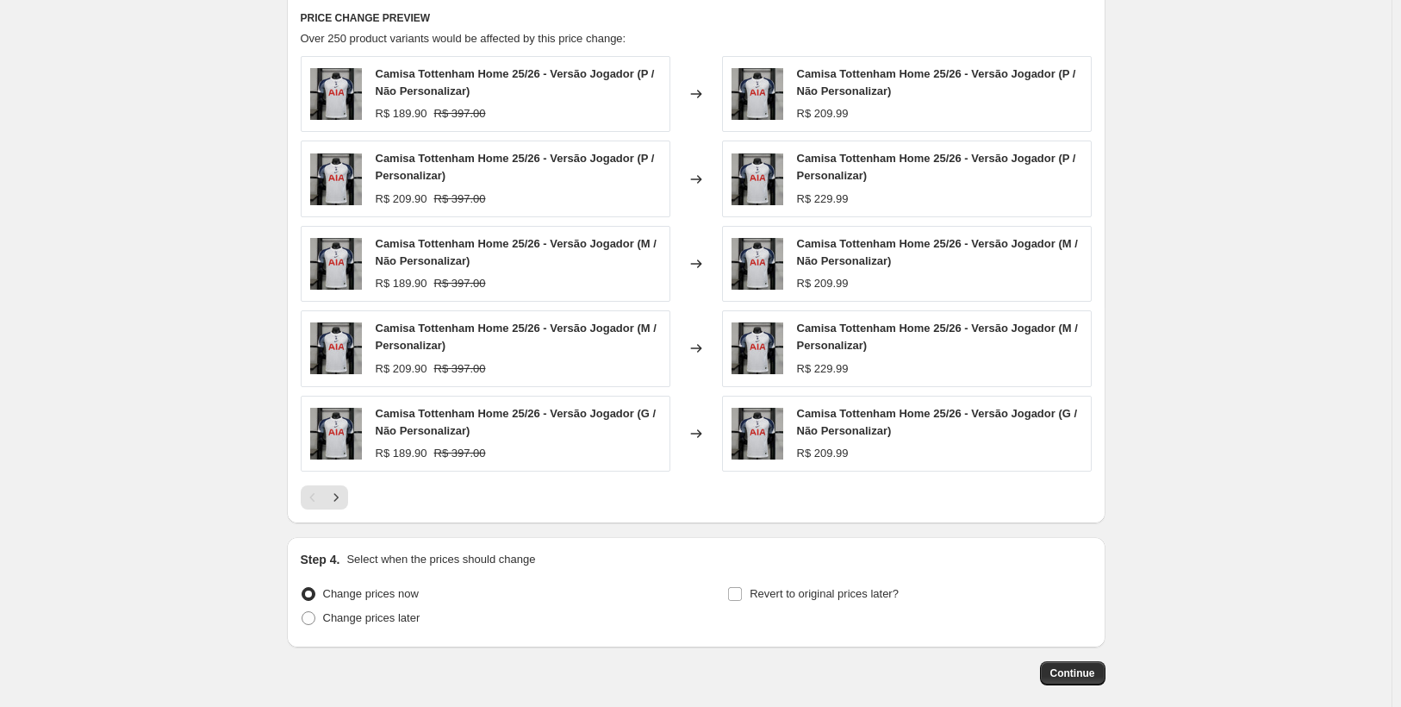
scroll to position [1344, 0]
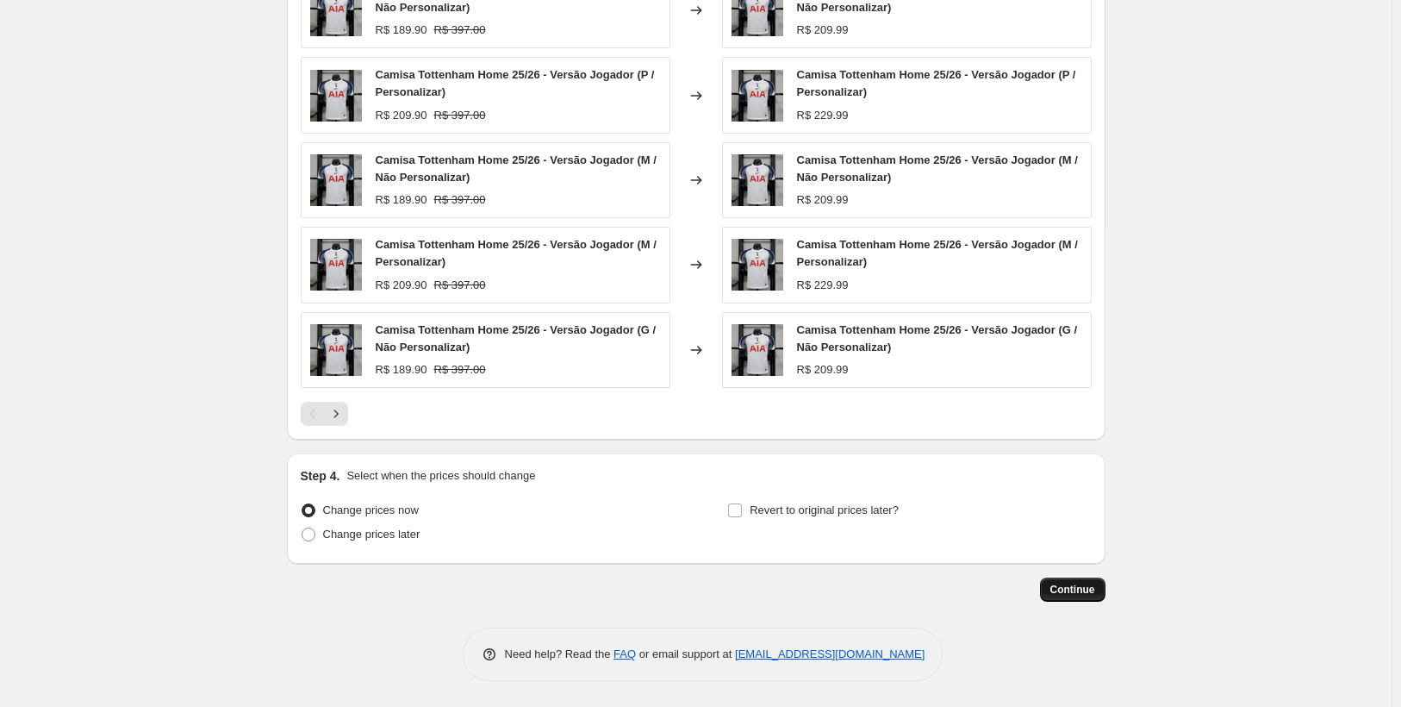
click at [1068, 591] on span "Continue" at bounding box center [1072, 589] width 45 height 14
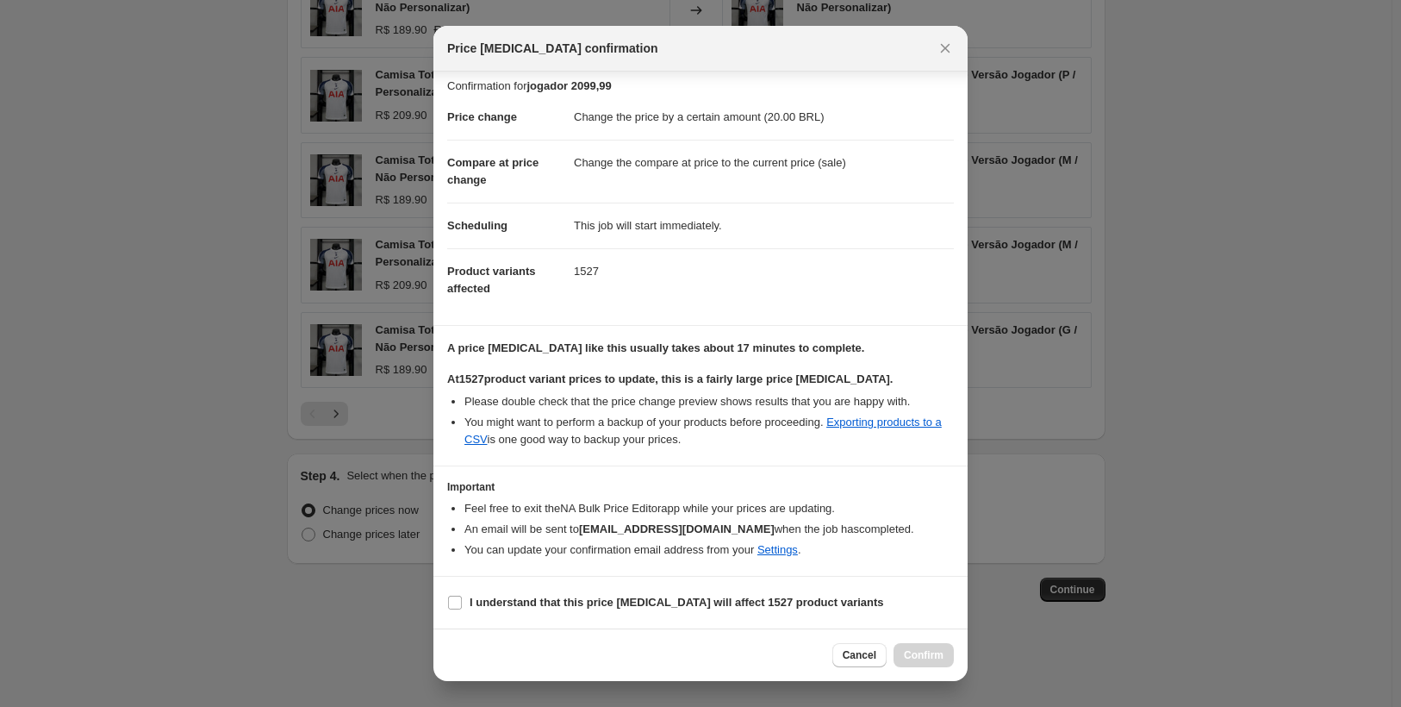
scroll to position [0, 0]
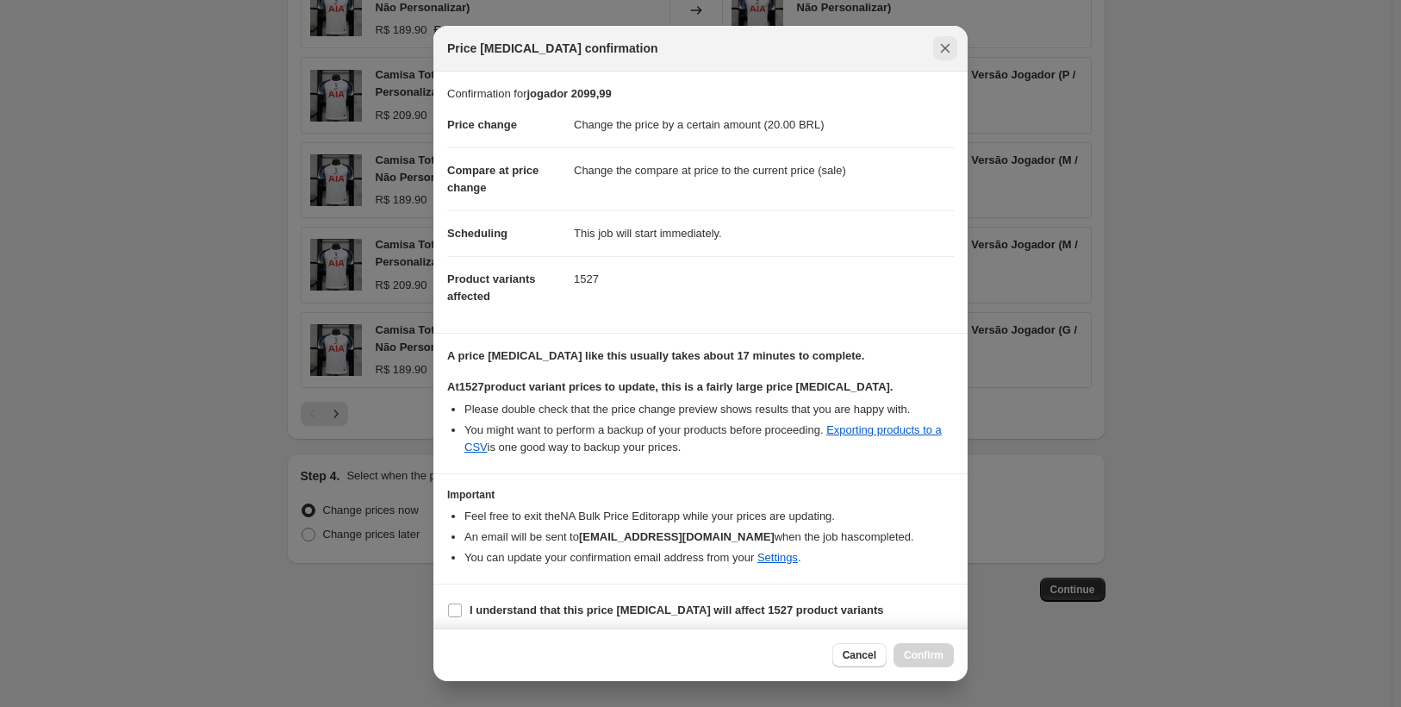
click at [939, 50] on icon "Close" at bounding box center [945, 48] width 17 height 17
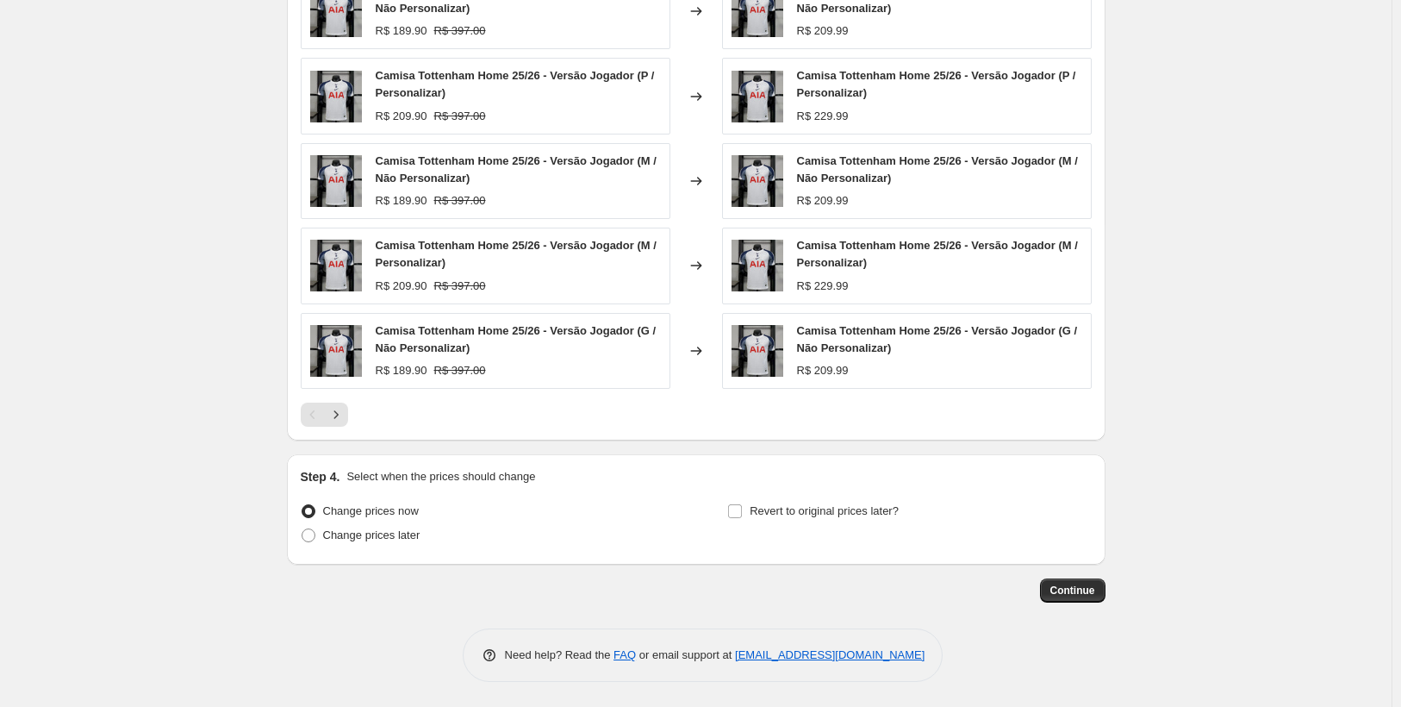
scroll to position [1344, 0]
click at [1082, 592] on span "Continue" at bounding box center [1072, 589] width 45 height 14
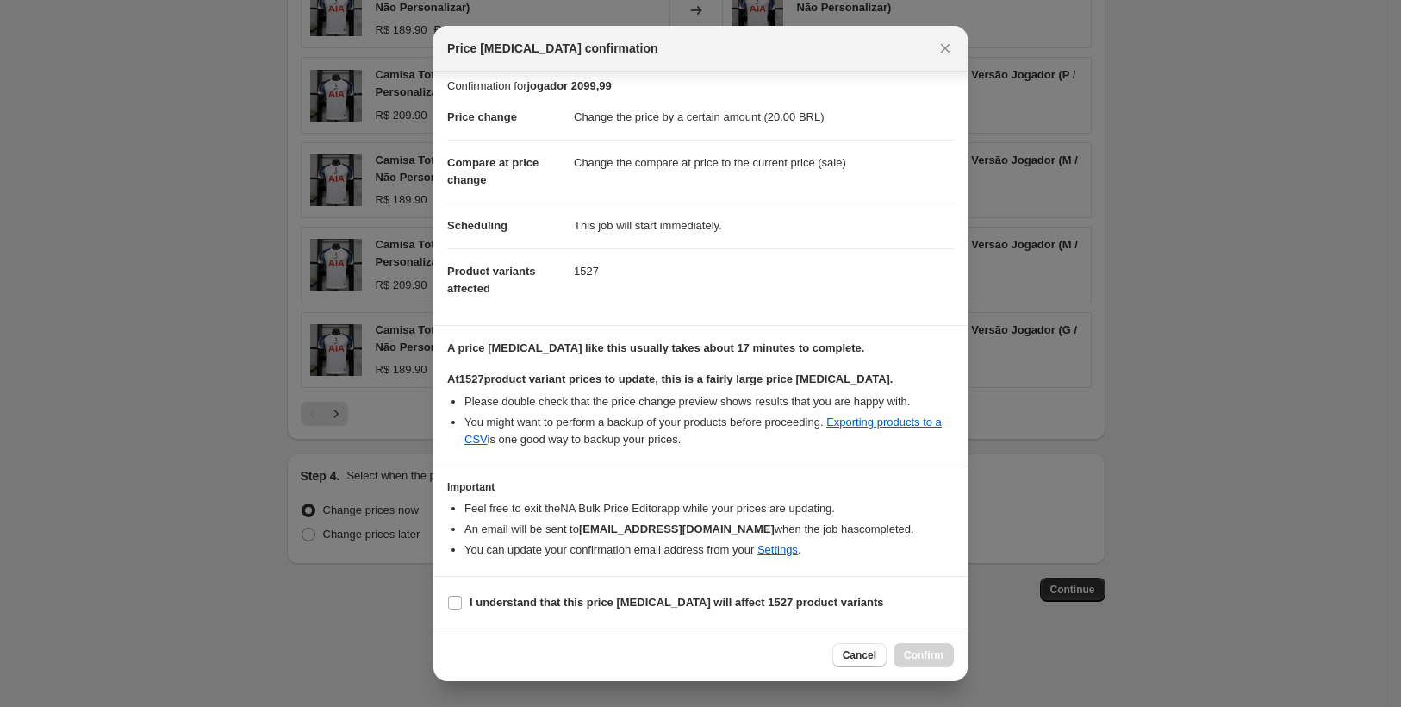
scroll to position [25, 0]
click at [451, 601] on input "I understand that this price [MEDICAL_DATA] will affect 1527 product variants" at bounding box center [455, 602] width 14 height 14
checkbox input "true"
click at [922, 657] on span "Confirm" at bounding box center [924, 655] width 40 height 14
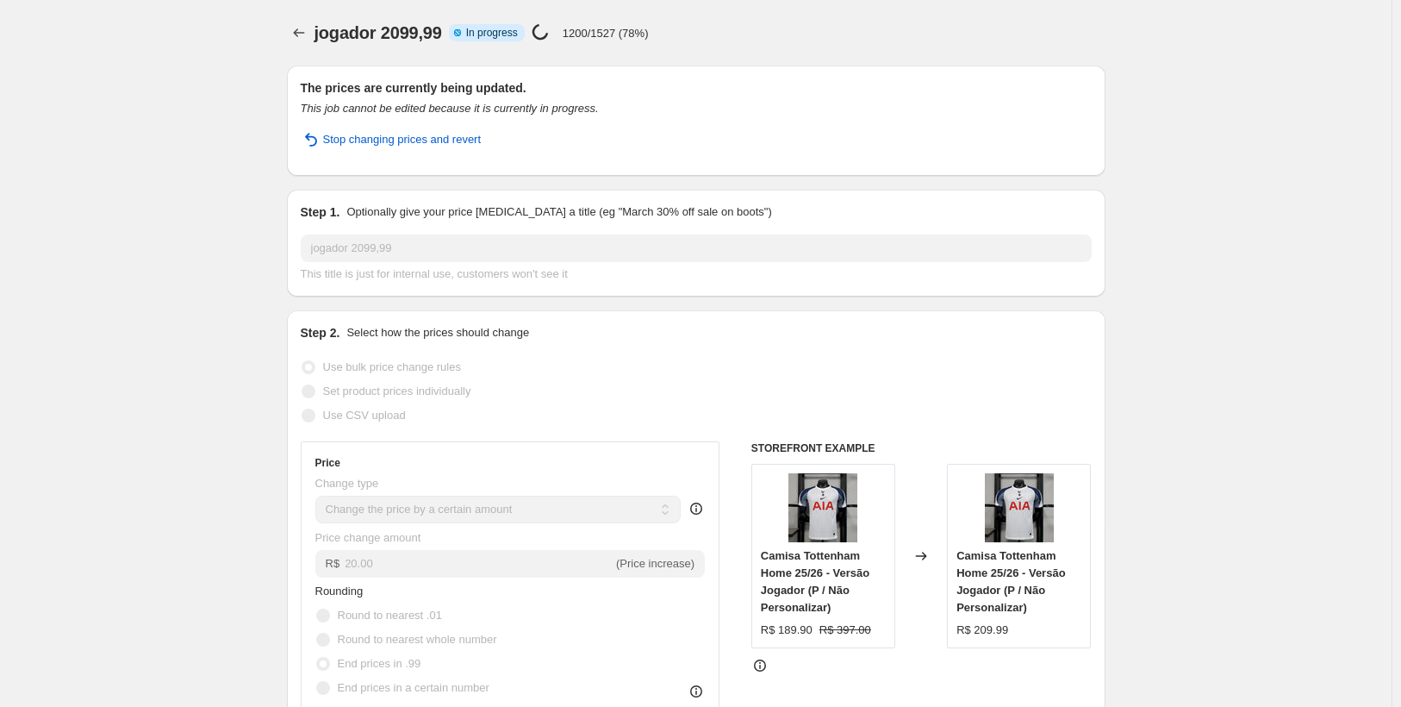
select select "by"
select select "collection"
